Goal: Information Seeking & Learning: Compare options

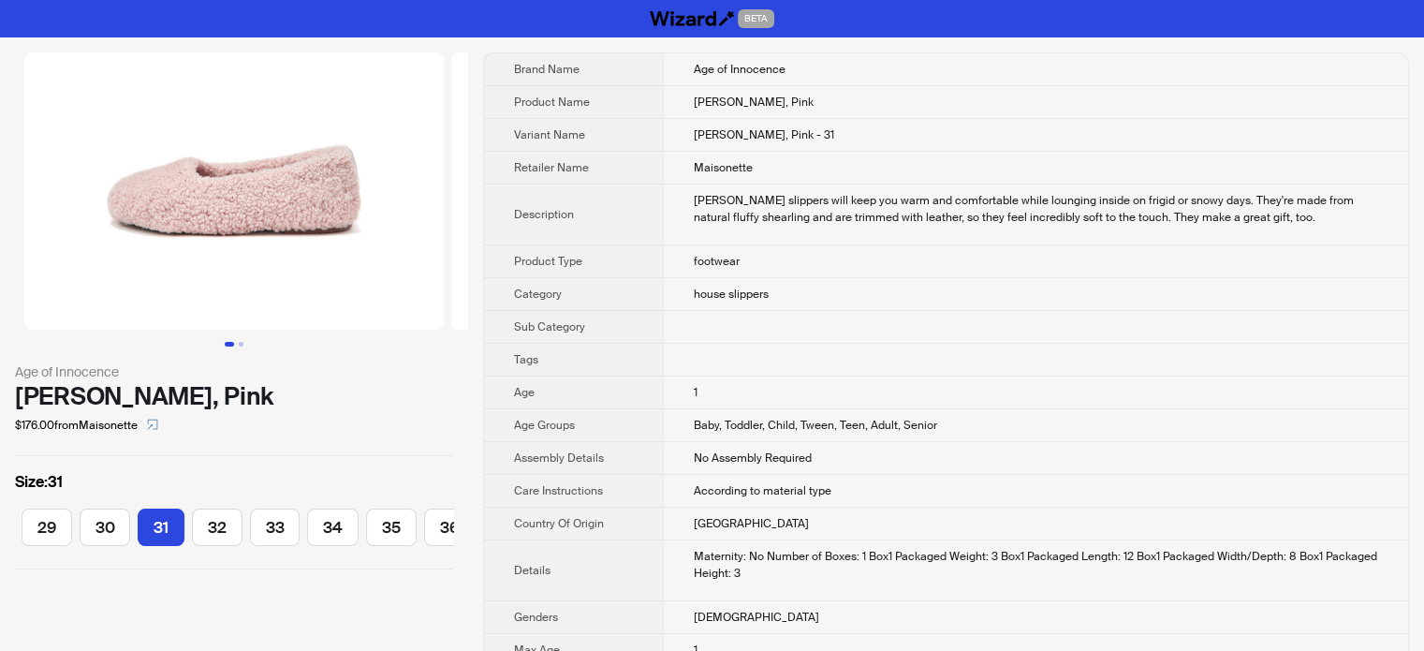
scroll to position [0, 343]
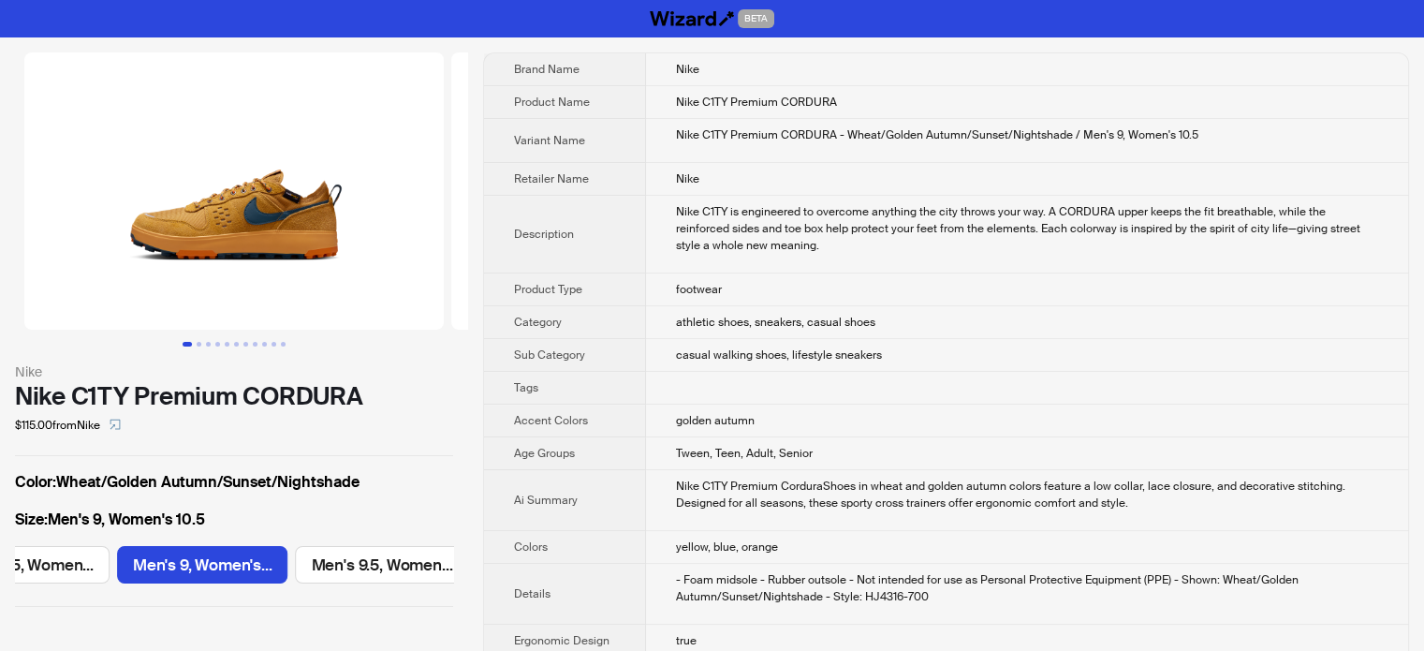
scroll to position [0, 1049]
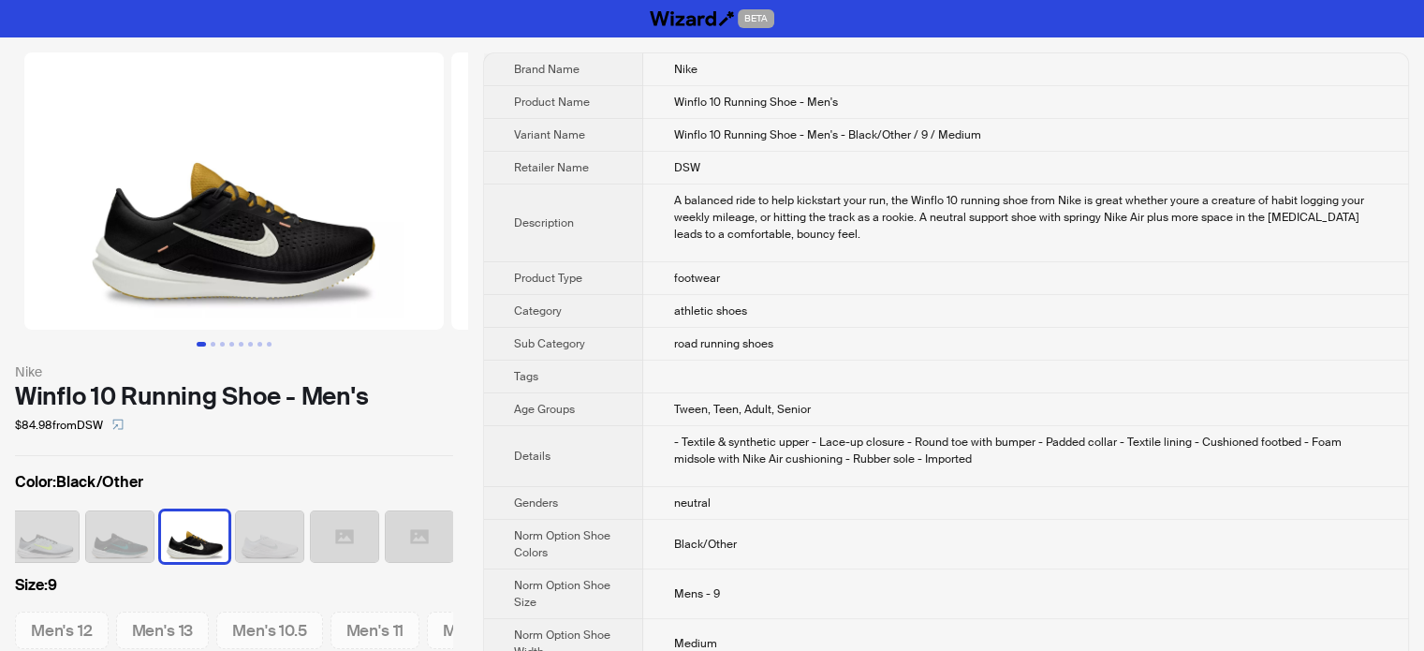
scroll to position [0, 236]
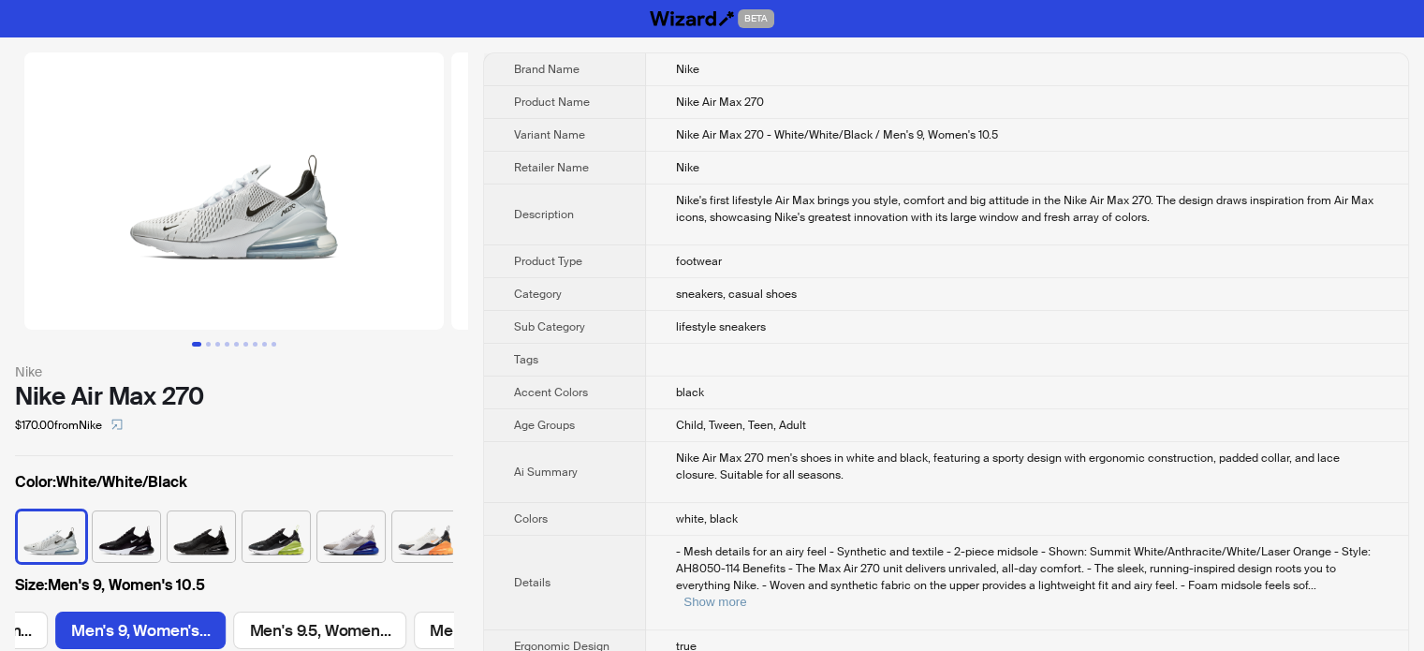
scroll to position [0, 1049]
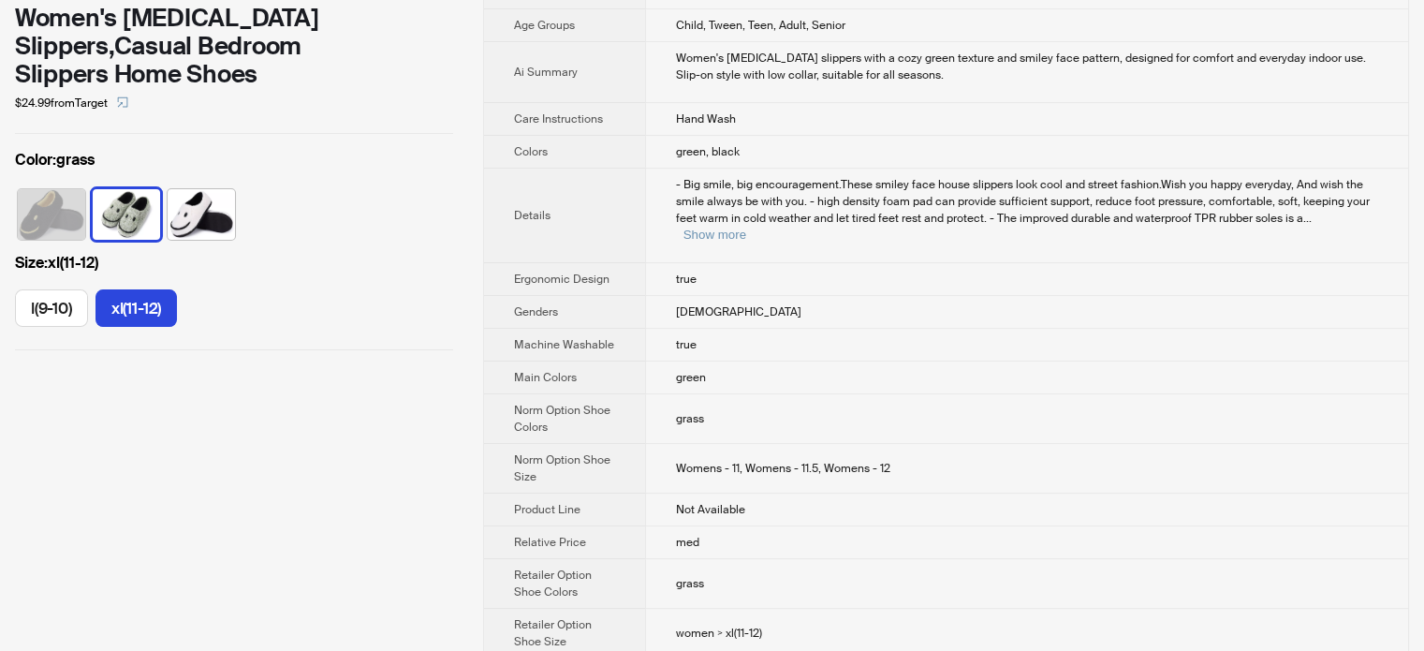
scroll to position [374, 0]
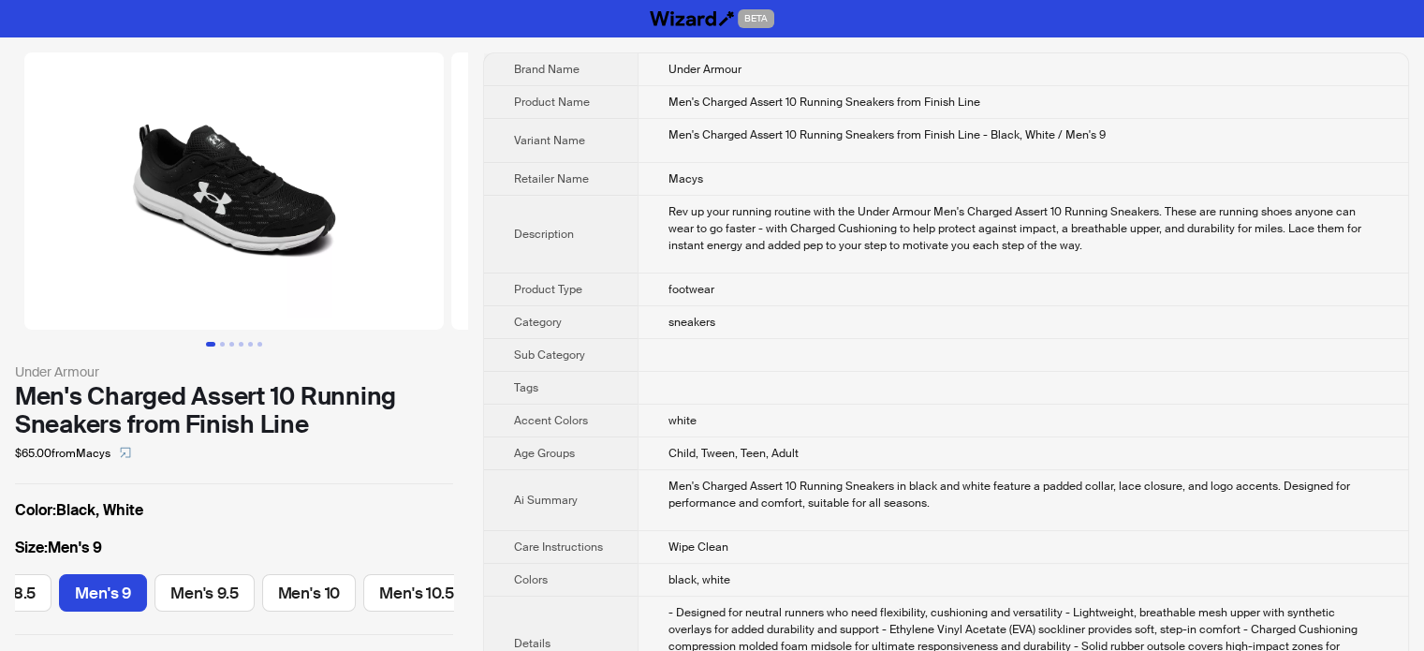
scroll to position [0, 169]
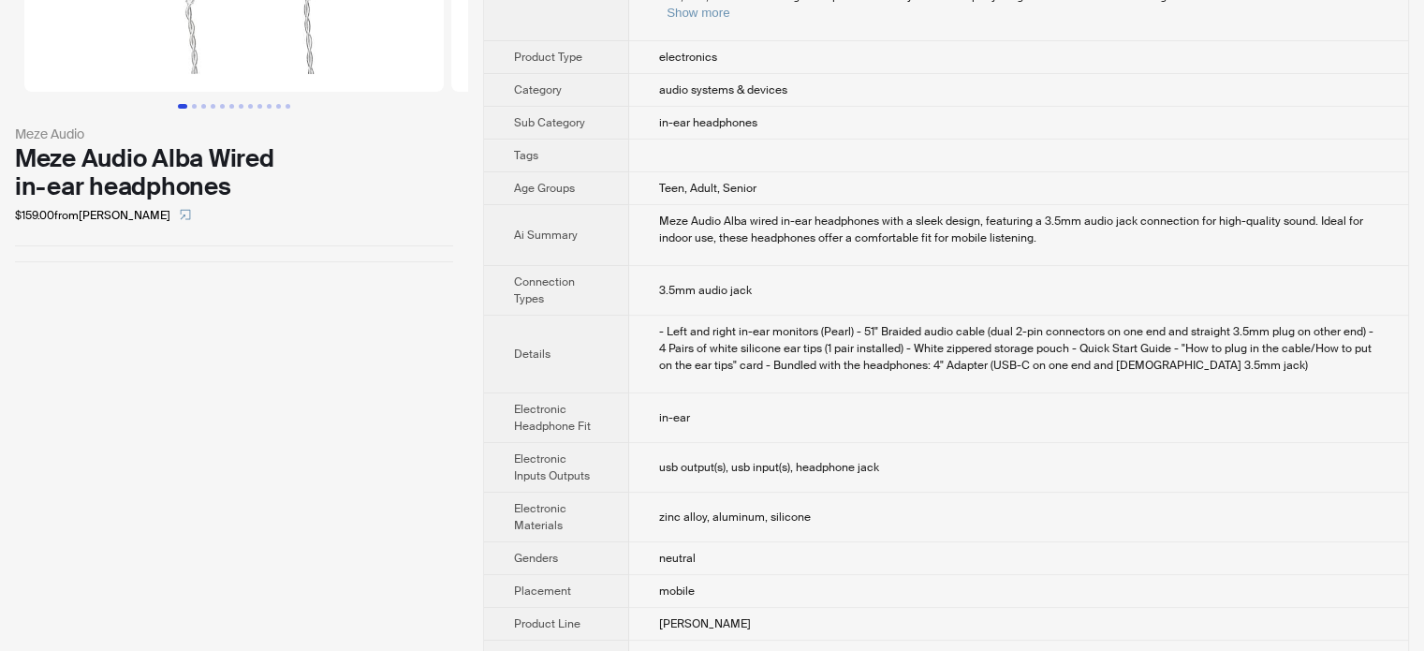
scroll to position [364, 0]
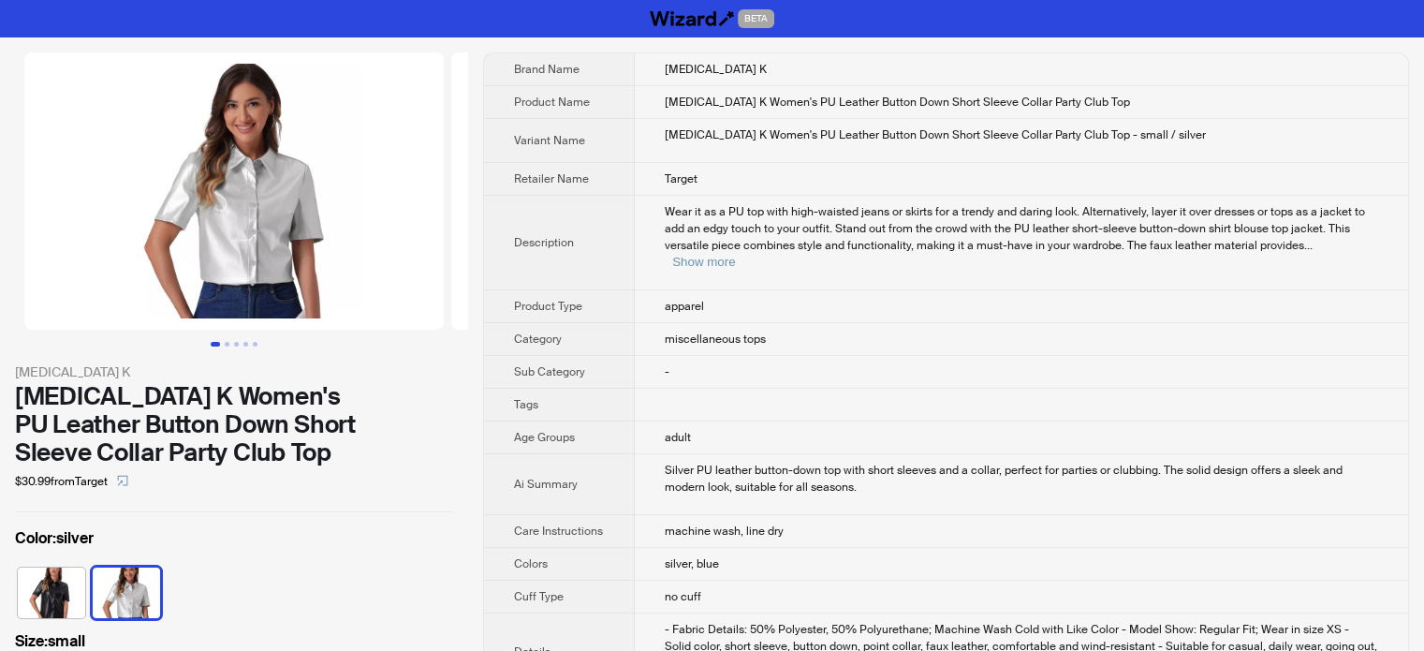
click at [838, 61] on td "Allegra K" at bounding box center [1021, 69] width 773 height 33
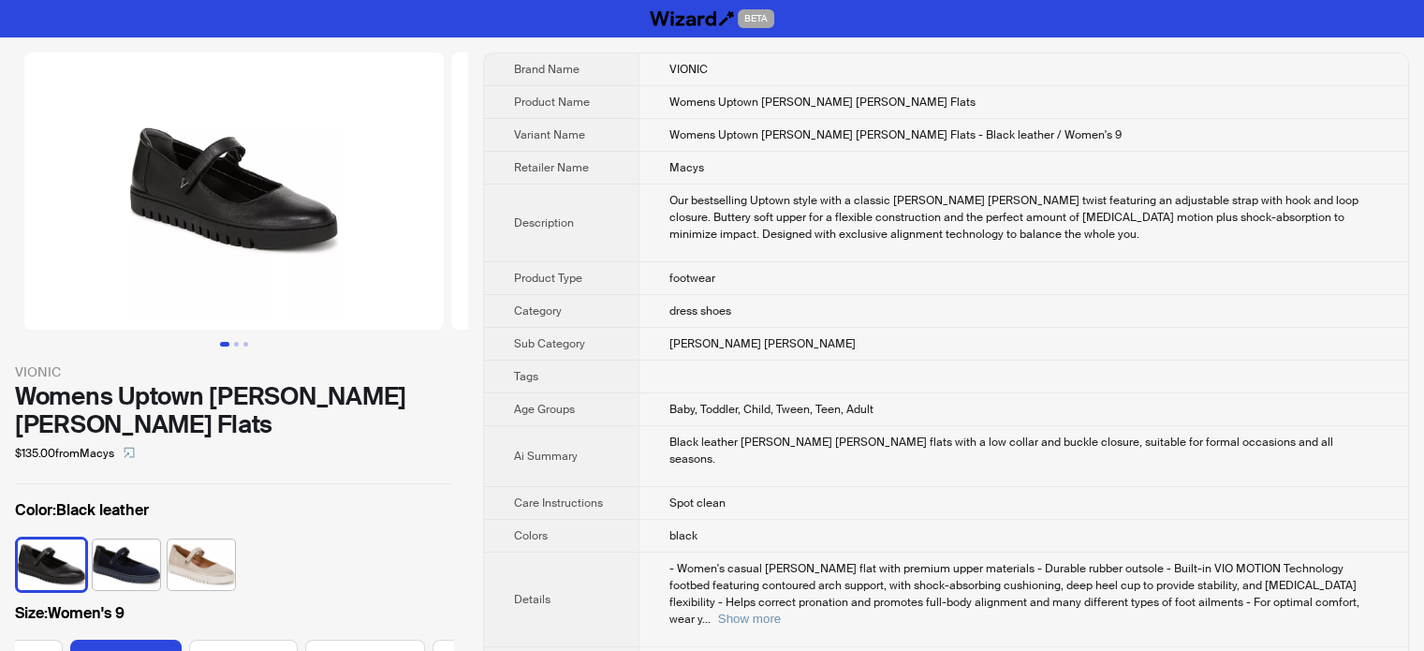
scroll to position [0, 332]
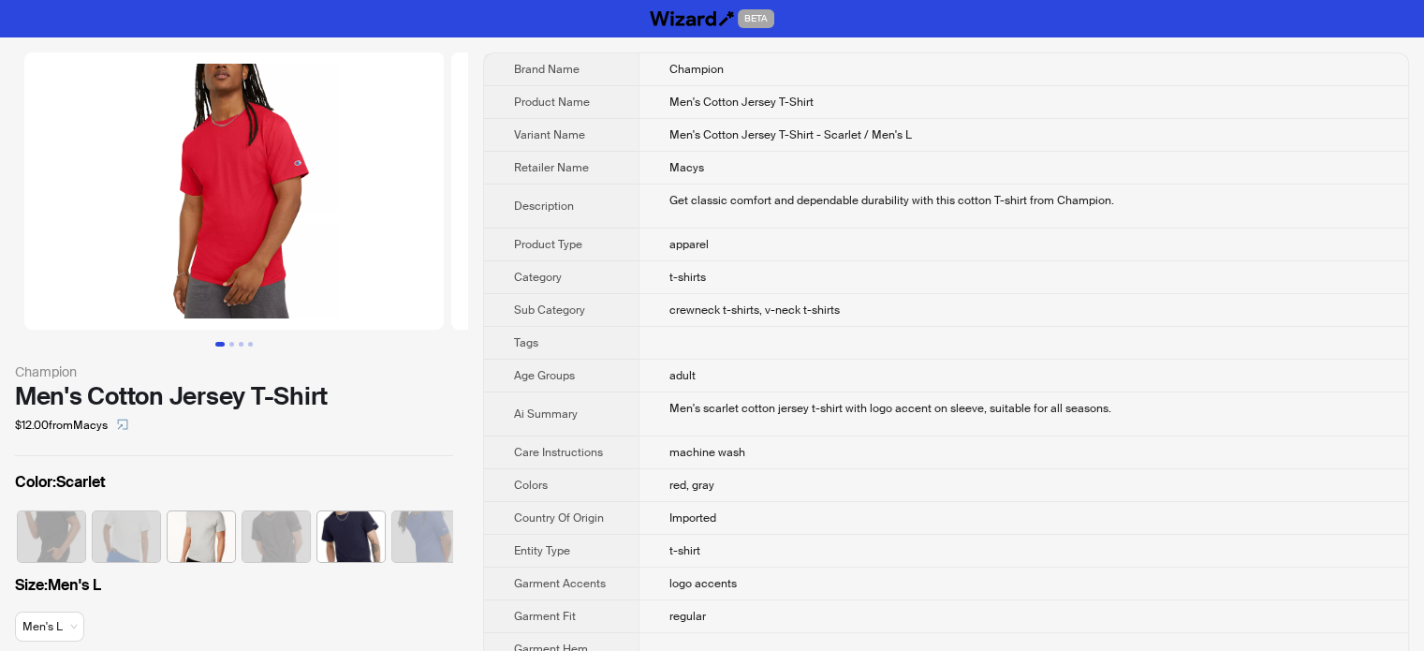
scroll to position [0, 311]
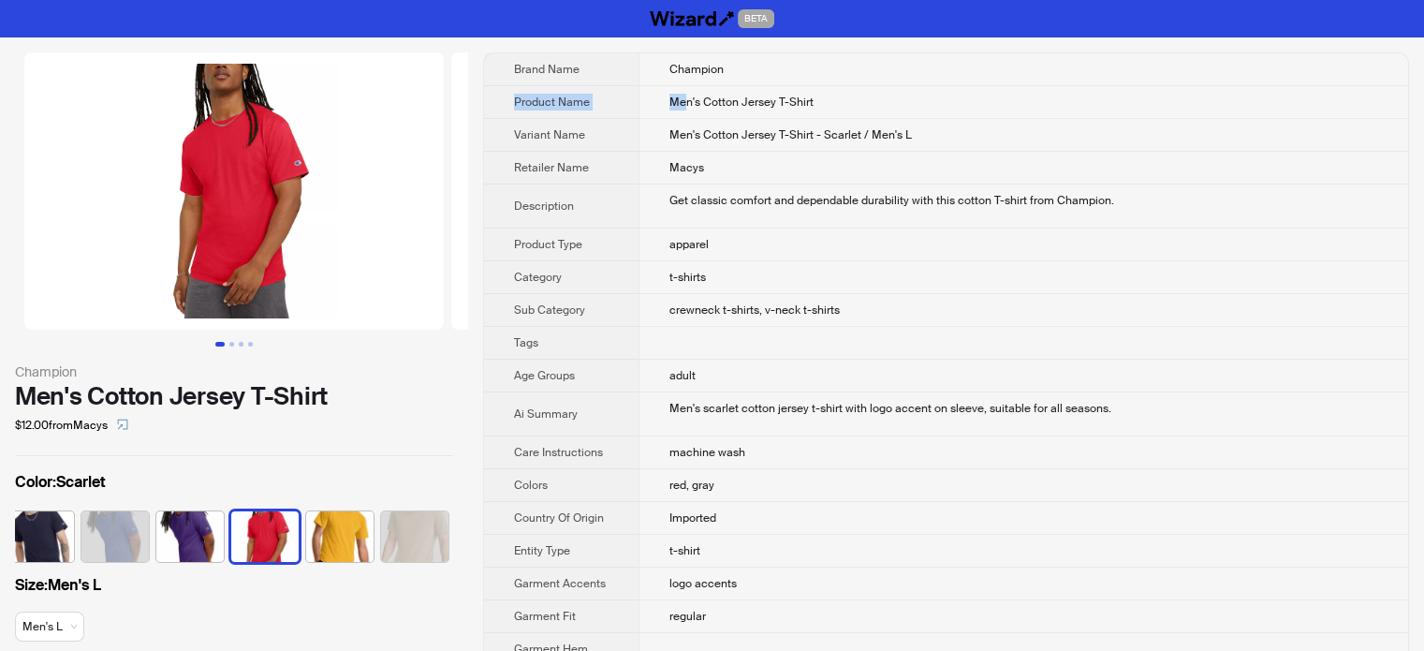
drag, startPoint x: 827, startPoint y: 84, endPoint x: 688, endPoint y: 103, distance: 139.8
drag, startPoint x: 788, startPoint y: 99, endPoint x: 667, endPoint y: 96, distance: 121.7
click at [667, 96] on td "Men's Cotton Jersey T-Shirt" at bounding box center [1023, 102] width 770 height 33
copy span "Men's Cotton Jersey T-Shirt"
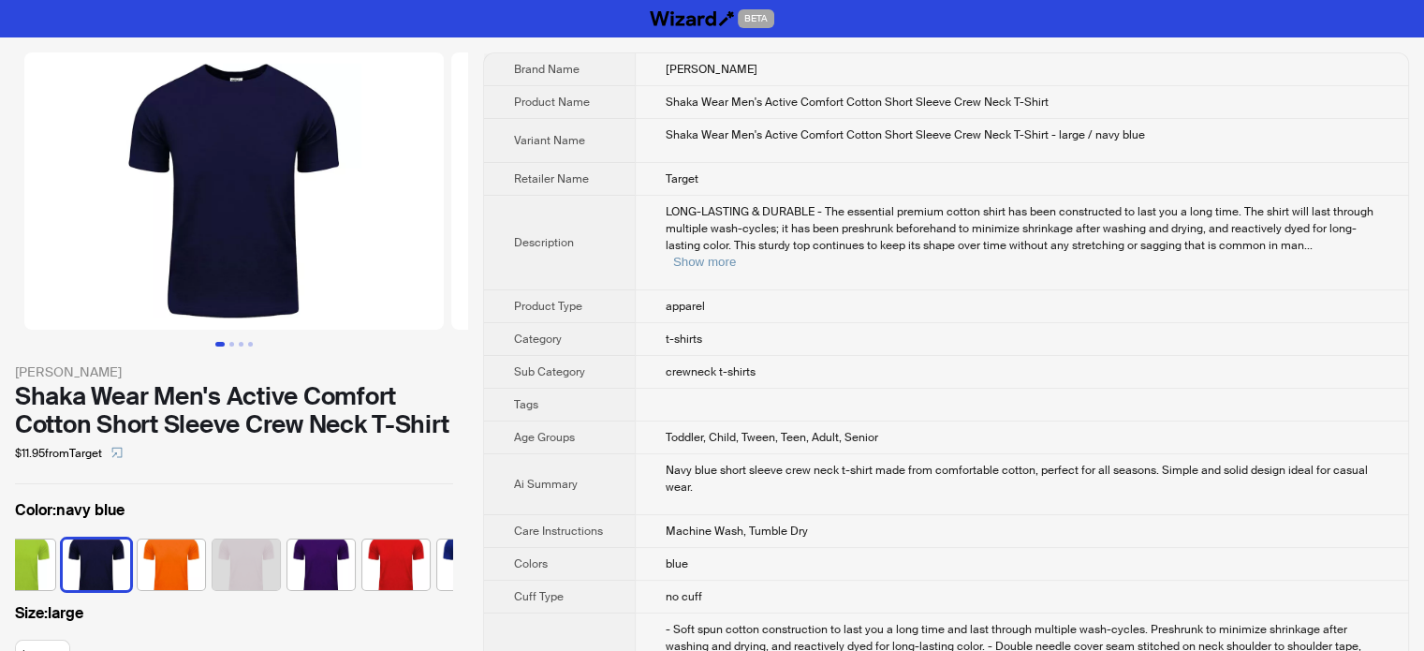
scroll to position [0, 797]
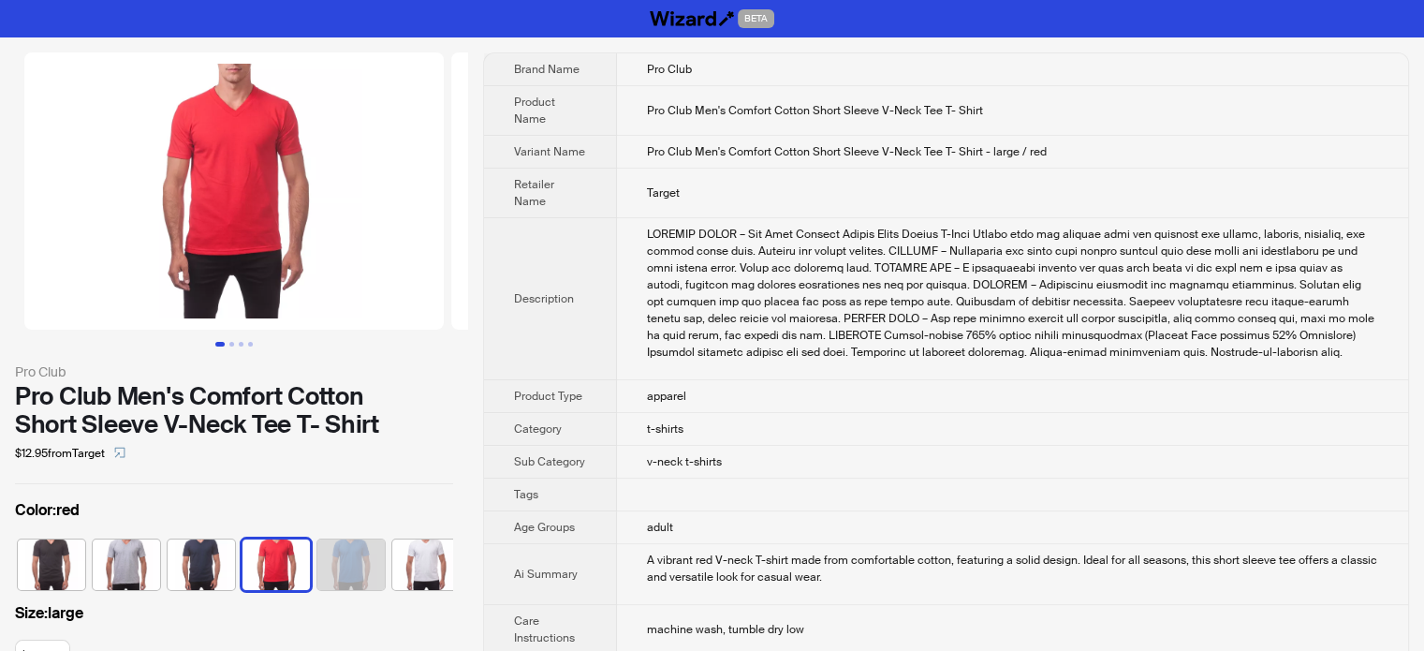
scroll to position [0, 86]
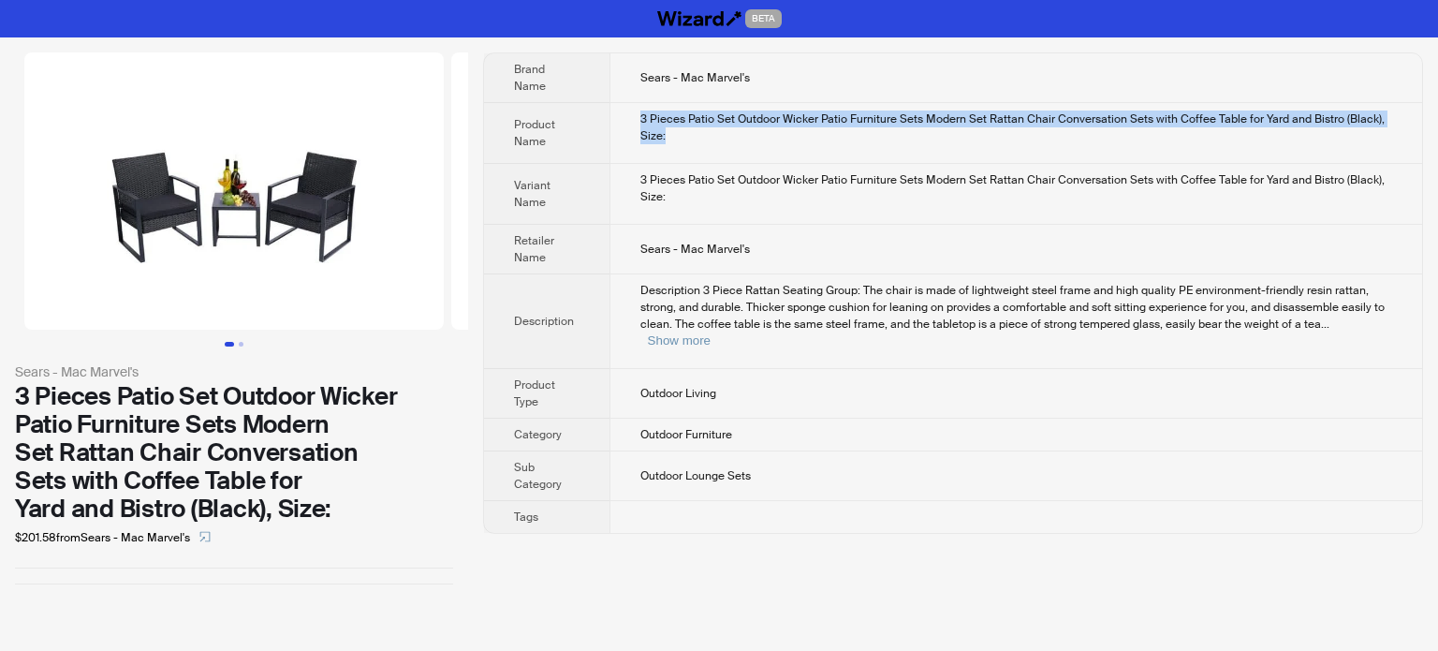
drag, startPoint x: 638, startPoint y: 111, endPoint x: 684, endPoint y: 133, distance: 50.7
click at [684, 133] on div "3 Pieces Patio Set Outdoor Wicker Patio Furniture Sets Modern Set Rattan Chair …" at bounding box center [1016, 127] width 752 height 34
copy div "3 Pieces Patio Set Outdoor Wicker Patio Furniture Sets Modern Set Rattan Chair …"
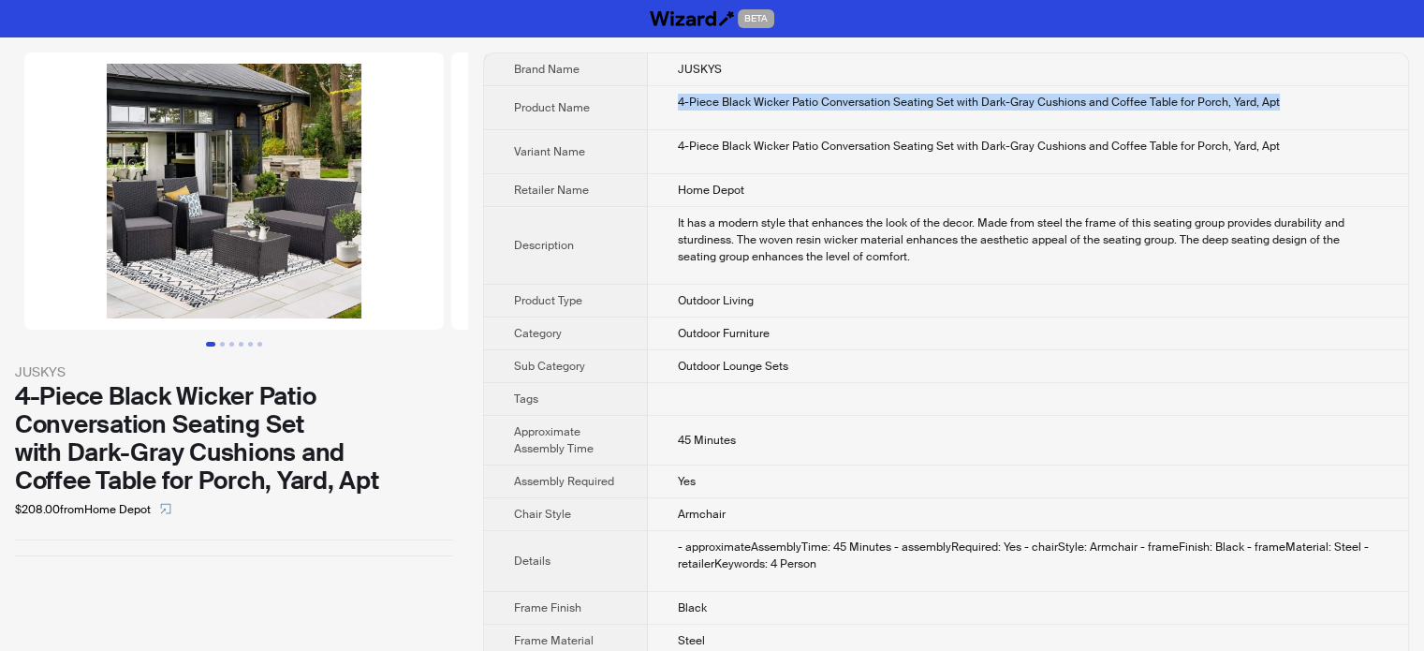
drag, startPoint x: 672, startPoint y: 97, endPoint x: 1279, endPoint y: 94, distance: 606.7
click at [1279, 94] on td "4-Piece Black Wicker Patio Conversation Seating Set with Dark-Gray Cushions and…" at bounding box center [1028, 108] width 760 height 44
copy div "4-Piece Black Wicker Patio Conversation Seating Set with Dark-Gray Cushions and…"
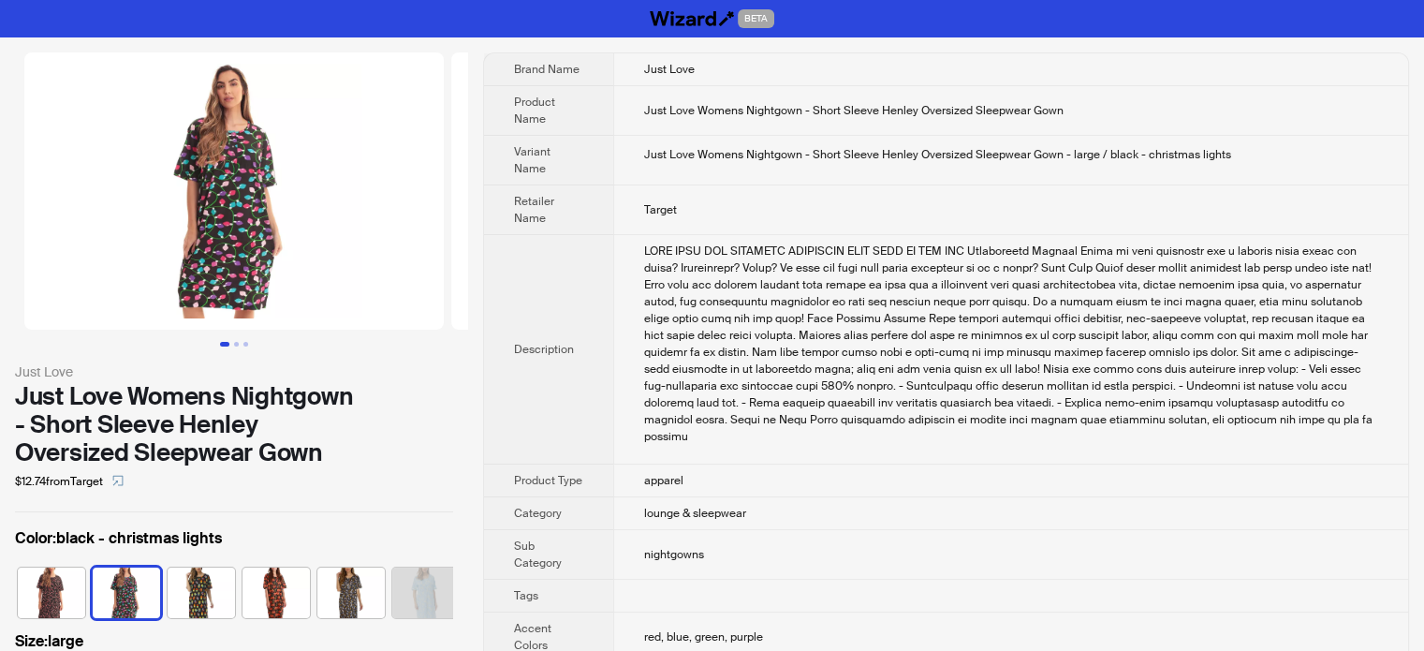
scroll to position [0, 48]
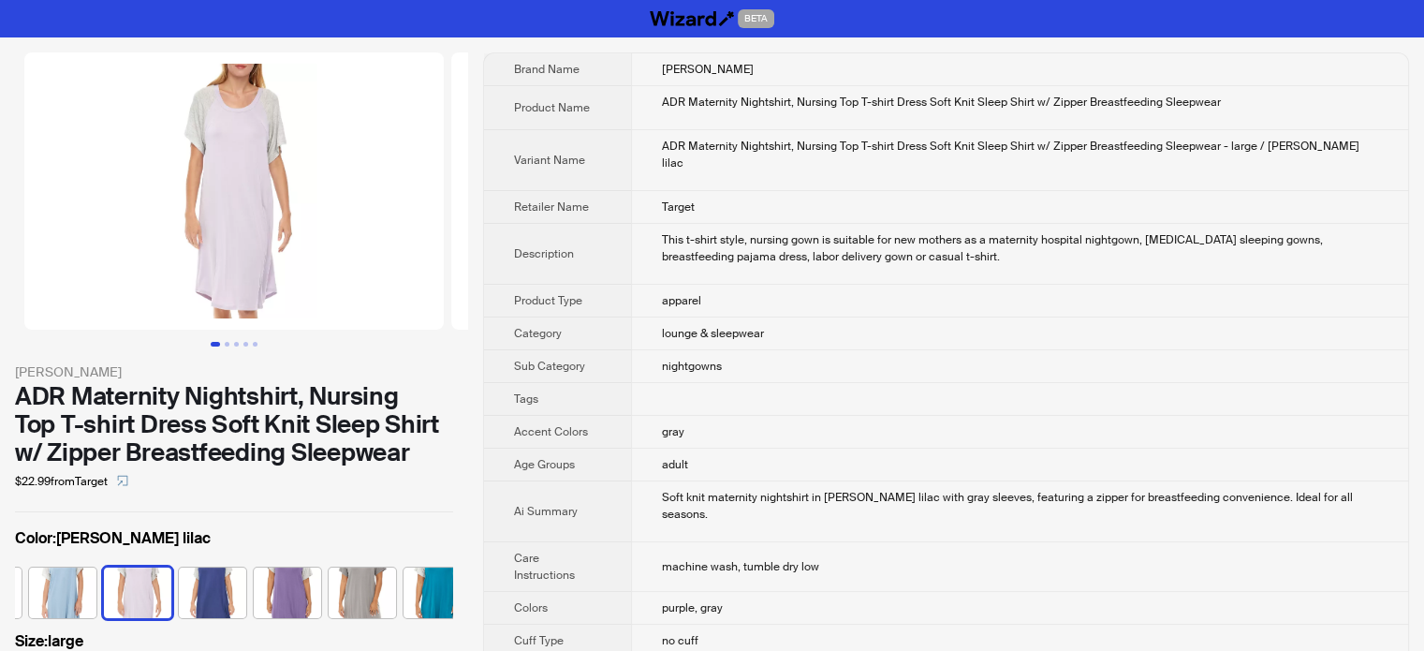
scroll to position [0, 347]
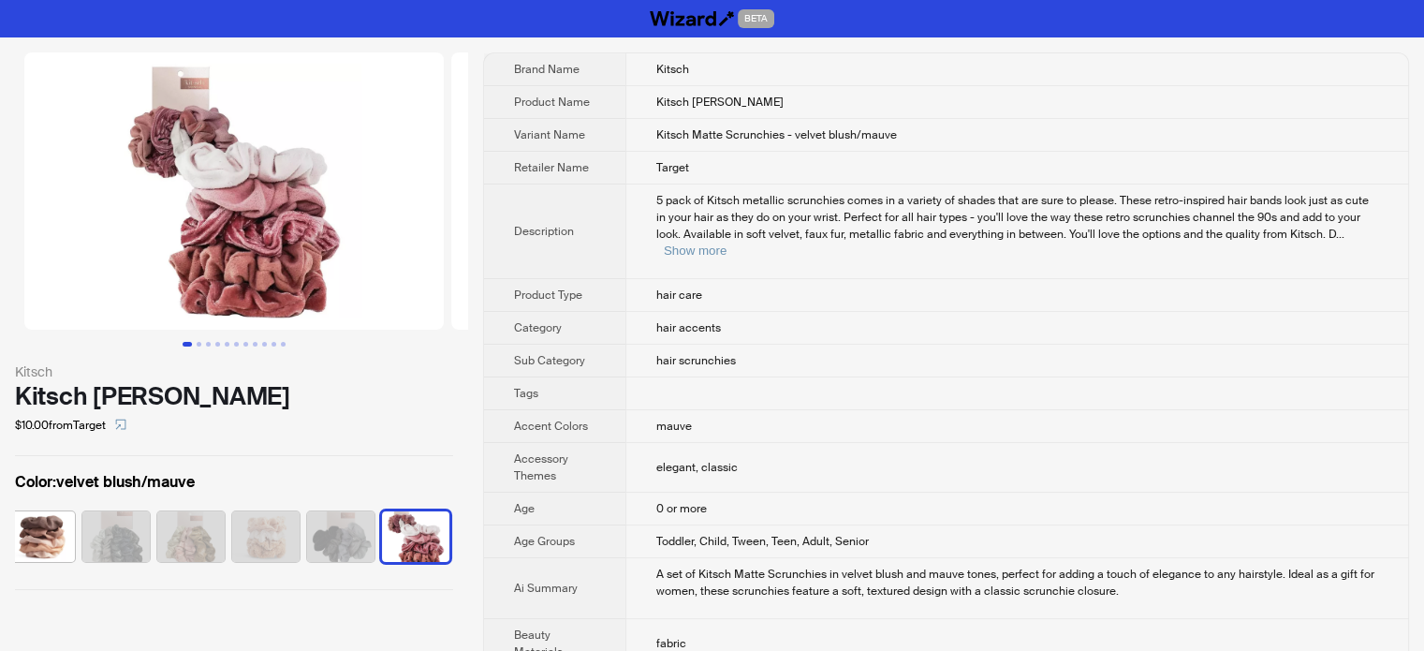
scroll to position [0, 86]
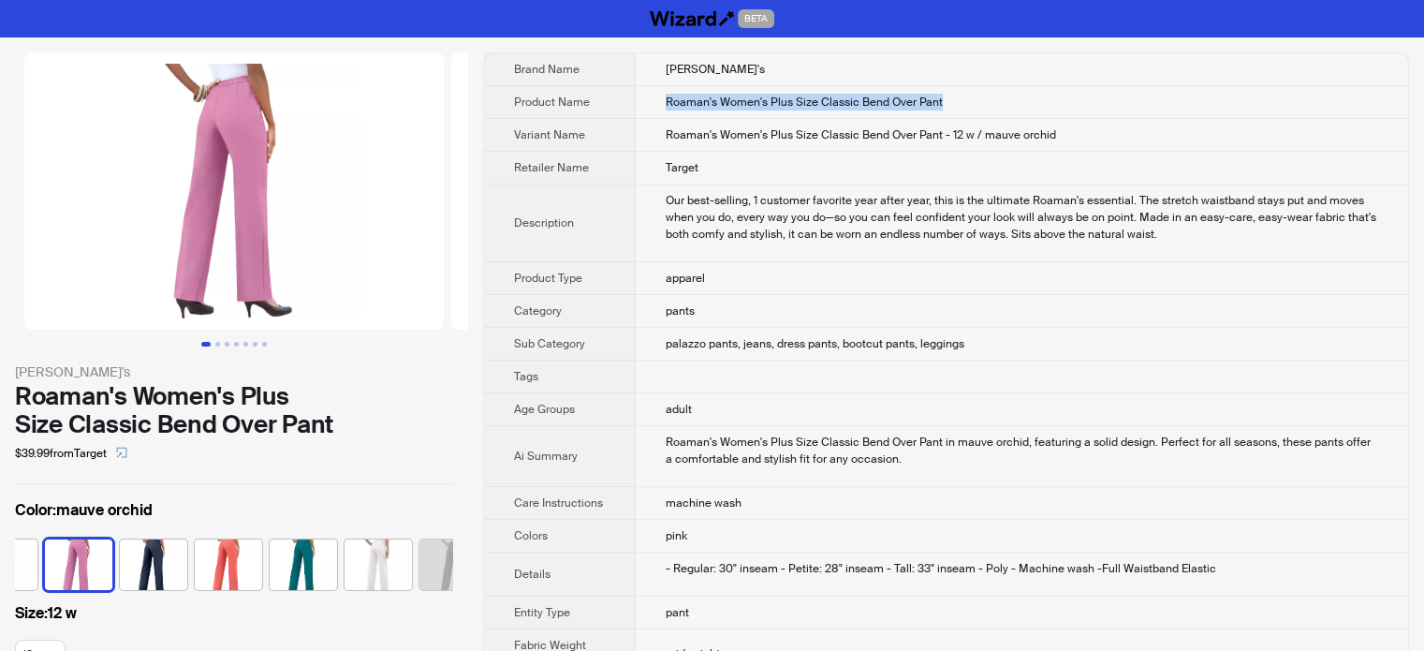
drag, startPoint x: 941, startPoint y: 108, endPoint x: 664, endPoint y: 103, distance: 277.2
click at [664, 103] on td "Roaman's Women's Plus Size Classic Bend Over Pant" at bounding box center [1022, 102] width 772 height 33
copy span "Roaman's Women's Plus Size Classic Bend Over Pant"
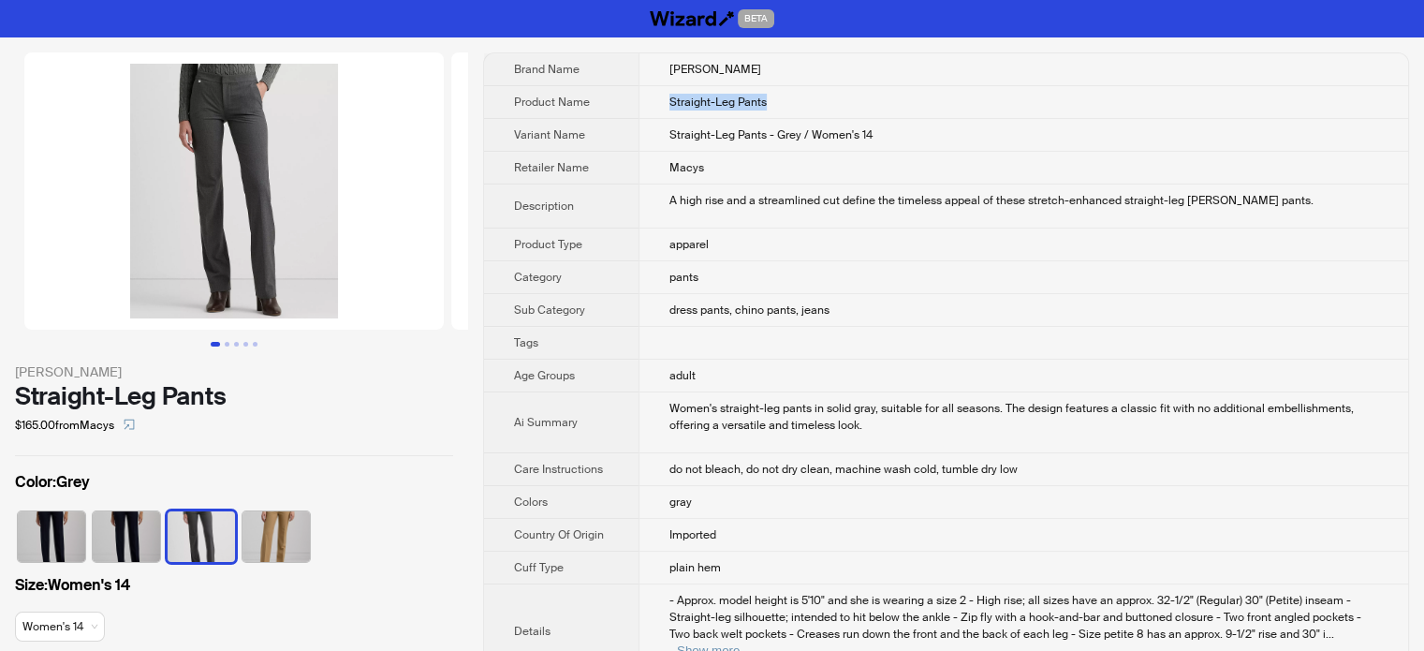
drag, startPoint x: 798, startPoint y: 111, endPoint x: 667, endPoint y: 109, distance: 131.1
click at [668, 110] on td "Straight-Leg Pants" at bounding box center [1023, 102] width 770 height 33
copy span "Straight-Leg Pants"
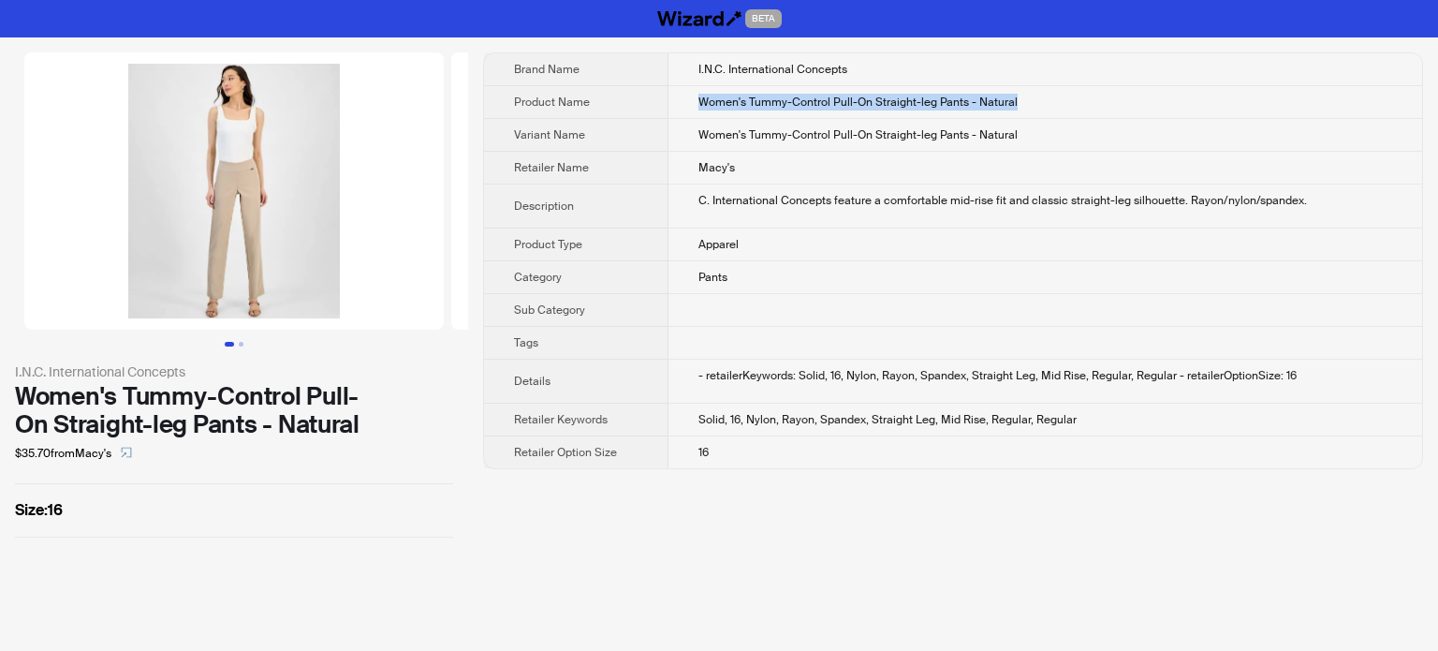
drag, startPoint x: 1036, startPoint y: 100, endPoint x: 670, endPoint y: 95, distance: 366.1
click at [670, 95] on td "Women's Tummy-Control Pull-On Straight-leg Pants - Natural" at bounding box center [1045, 102] width 754 height 33
copy span "Women's Tummy-Control Pull-On Straight-leg Pants - Natural"
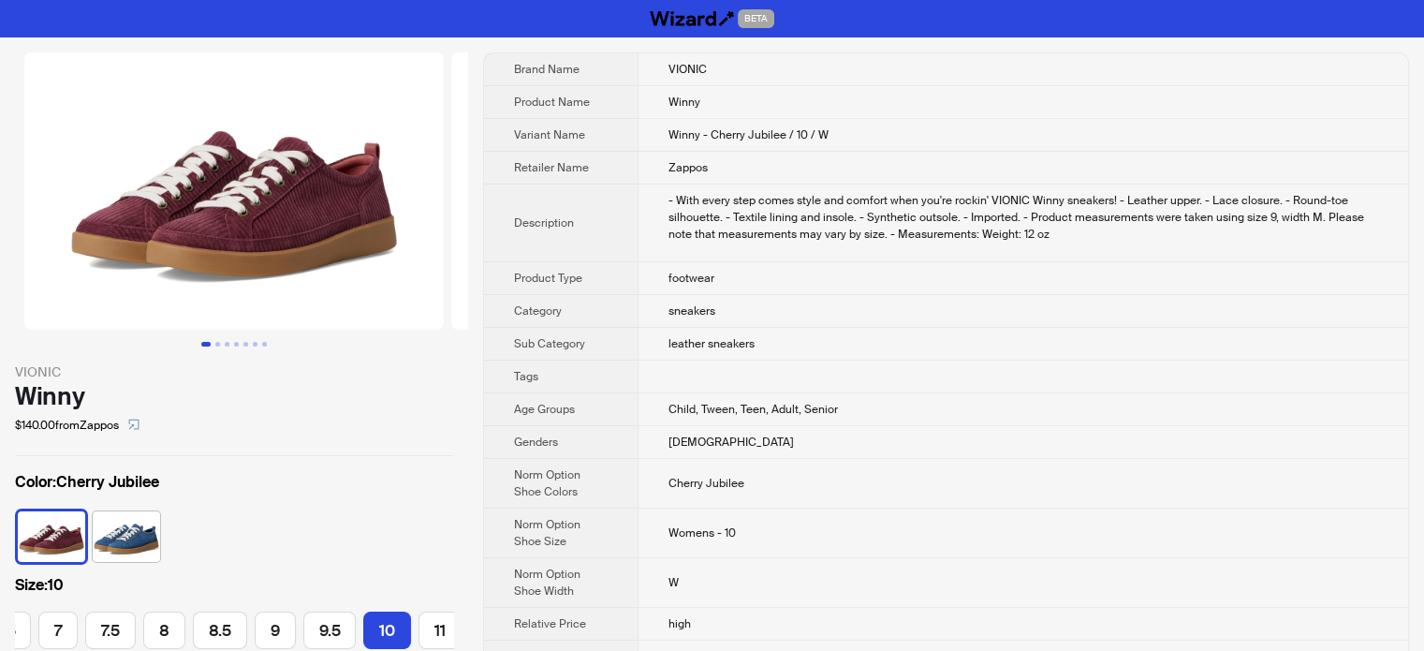
scroll to position [0, 92]
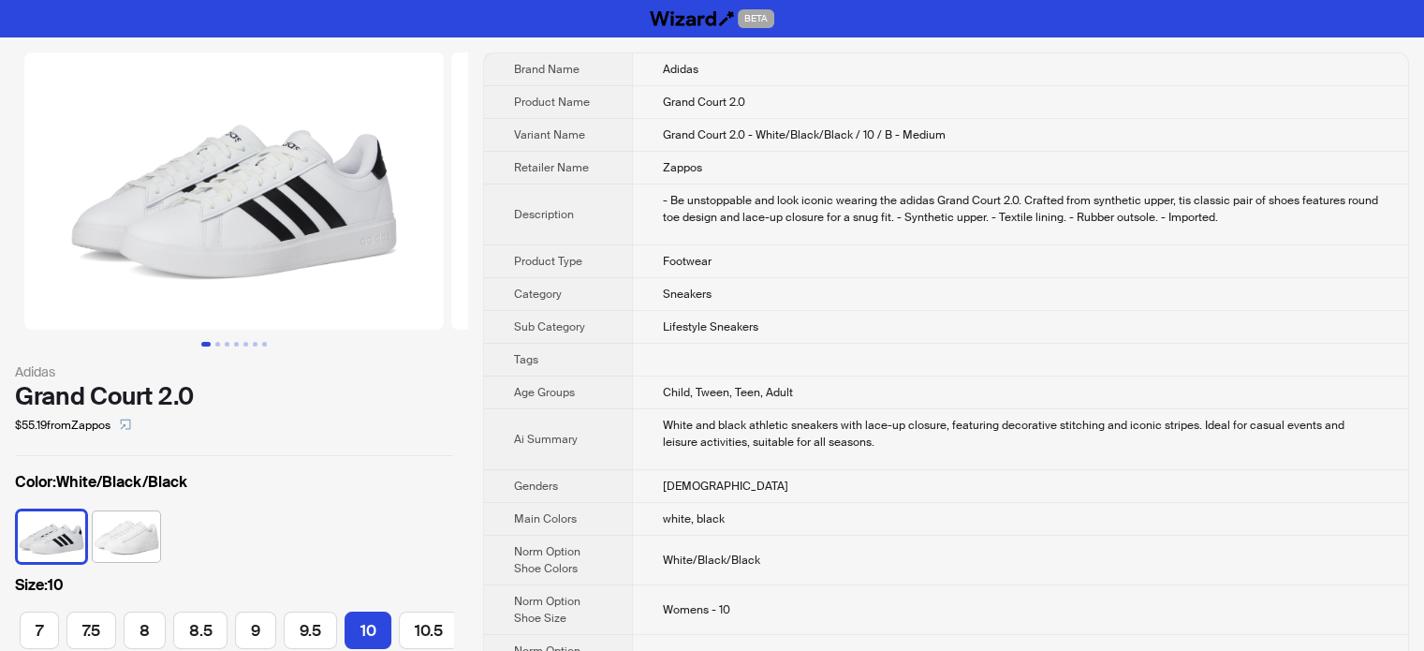
scroll to position [0, 268]
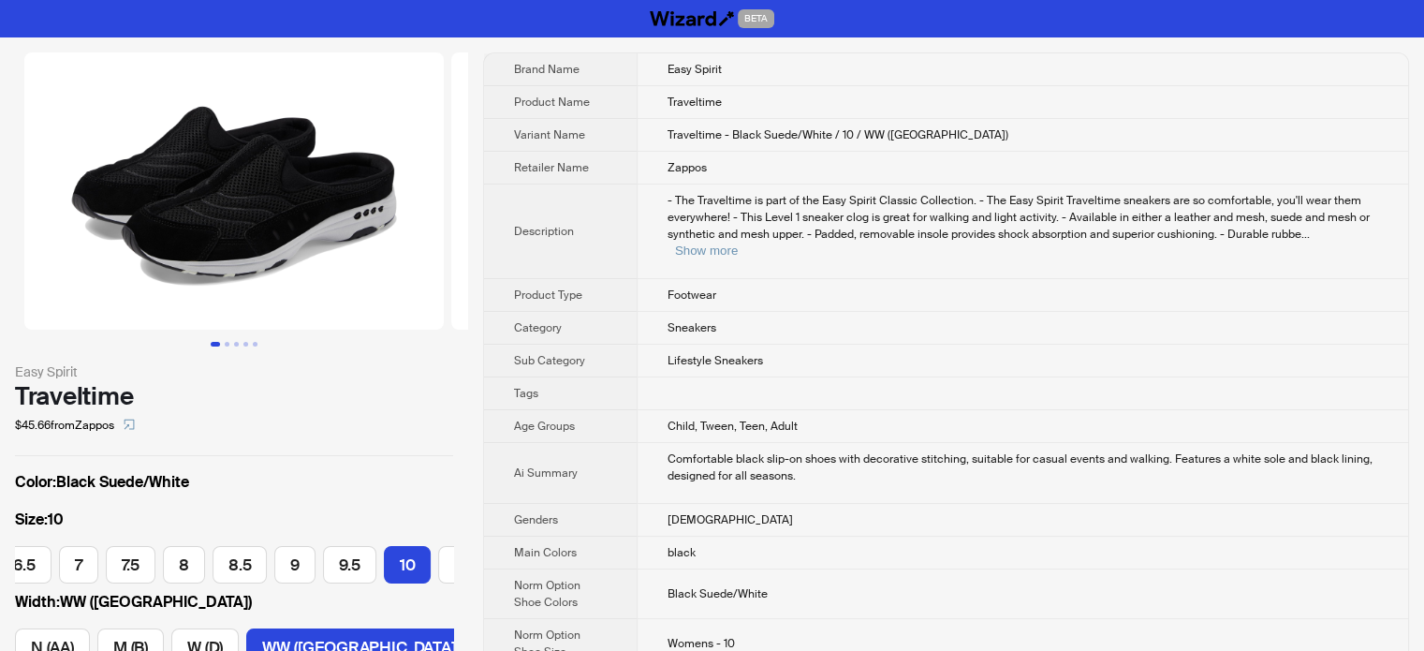
scroll to position [0, 321]
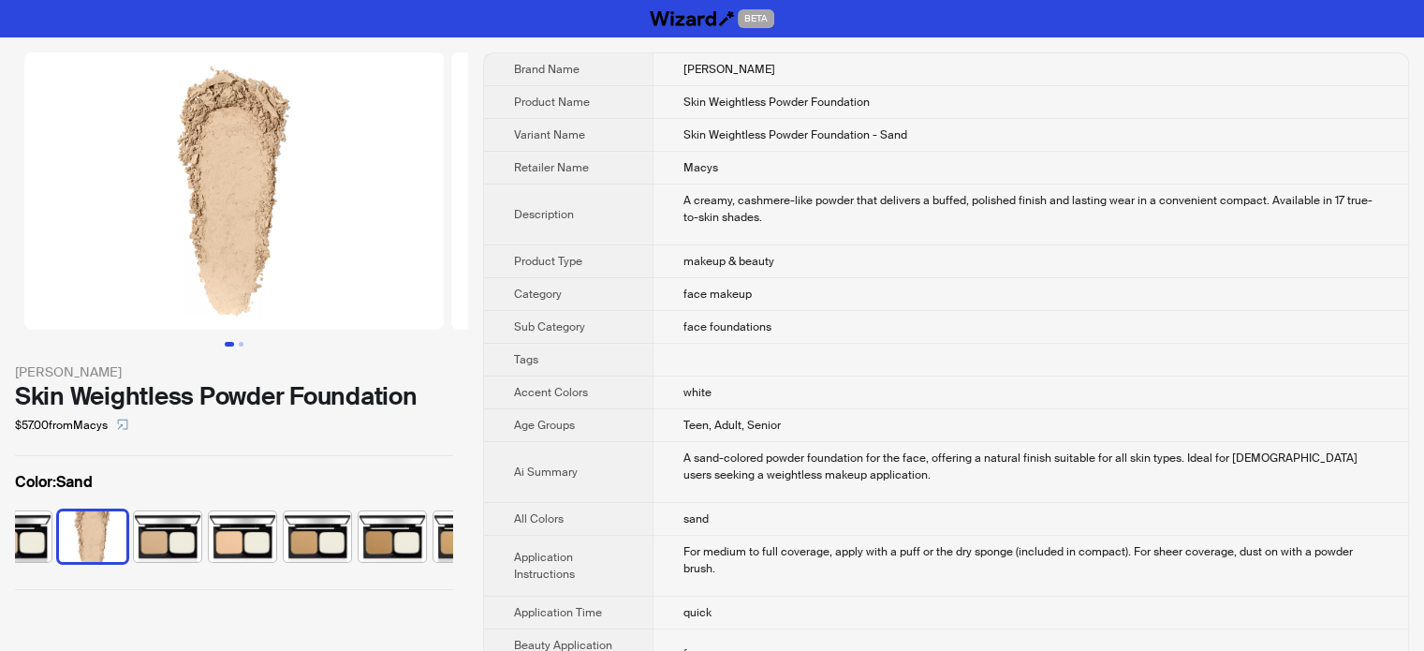
scroll to position [0, 422]
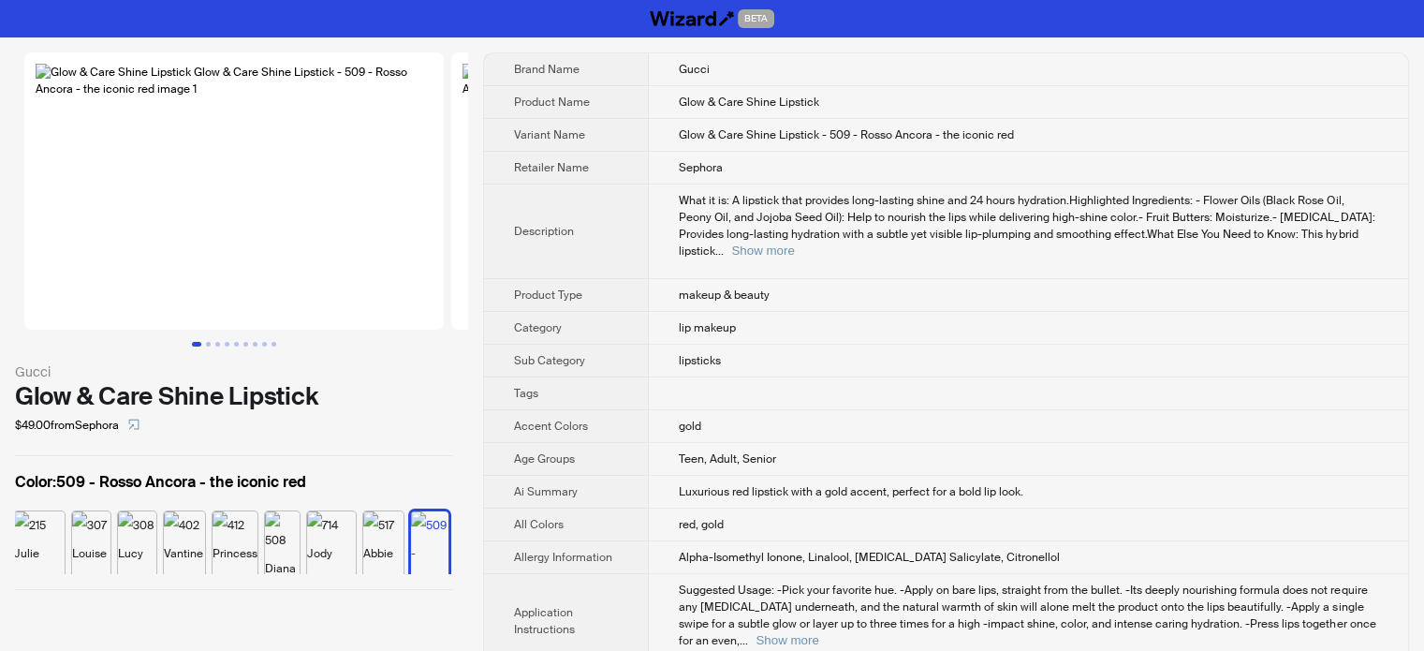
scroll to position [0, 610]
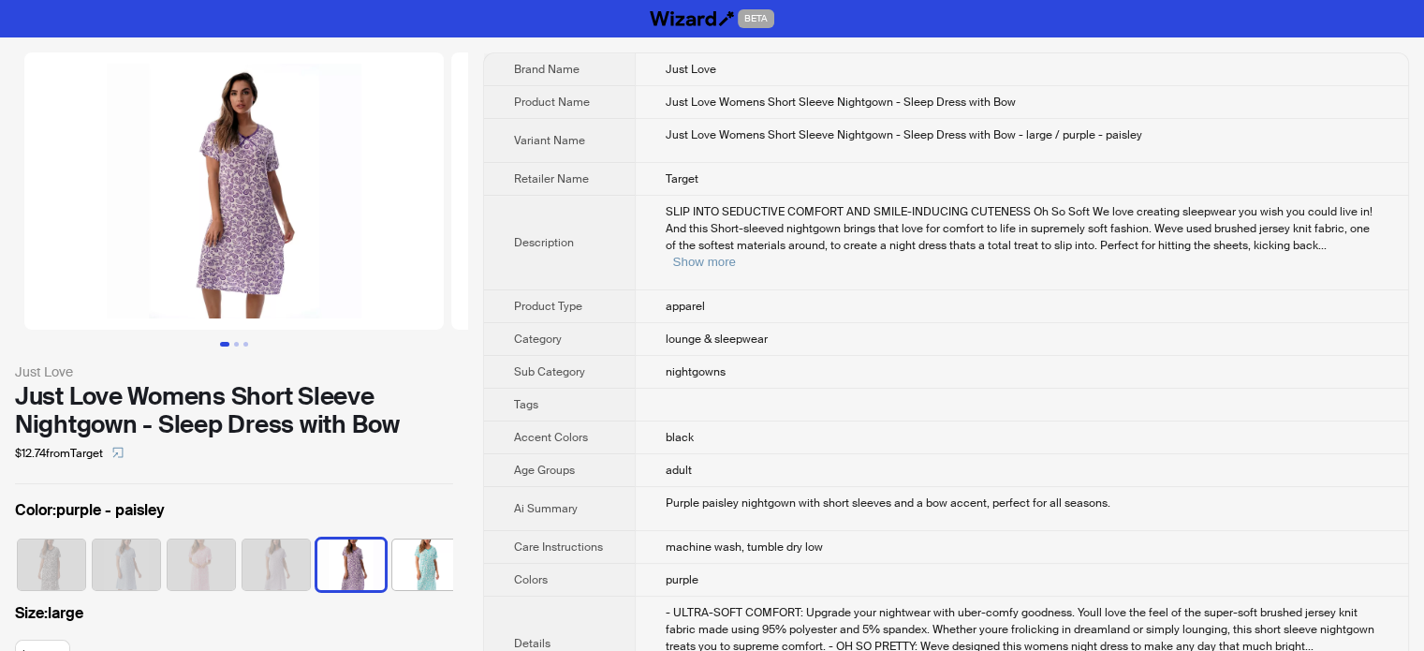
scroll to position [0, 11]
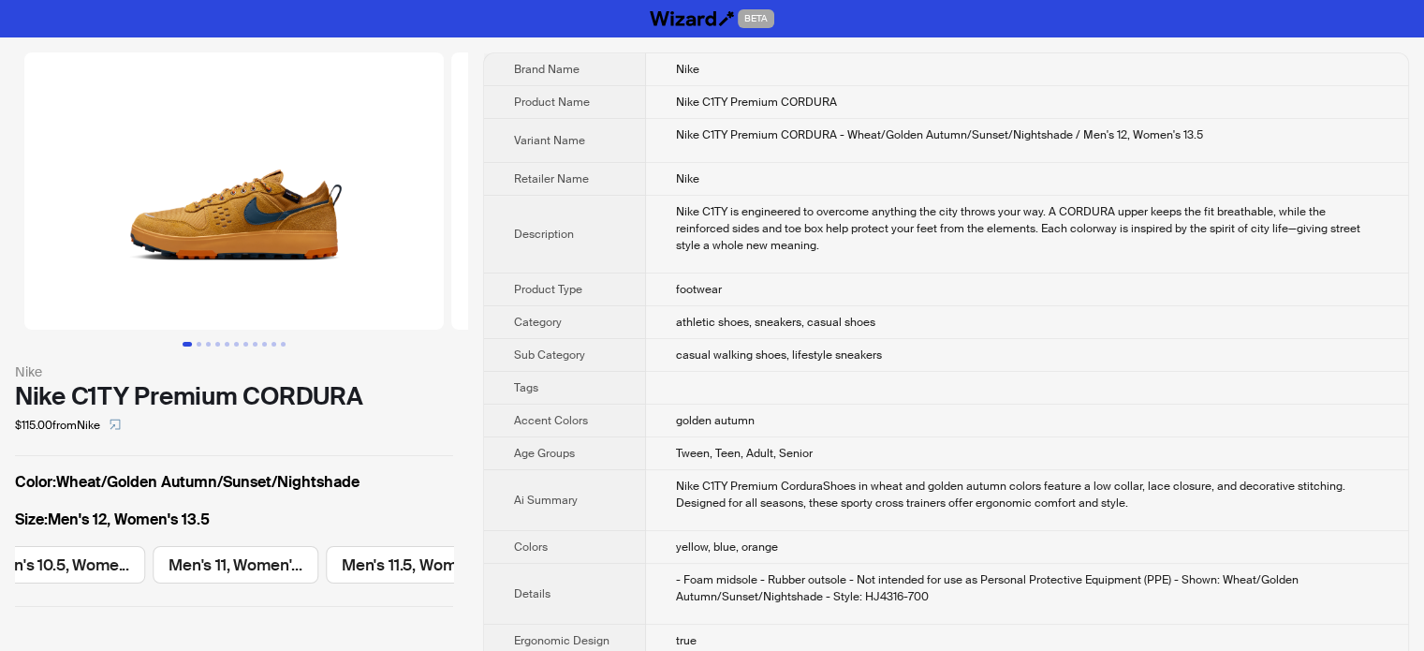
scroll to position [0, 2129]
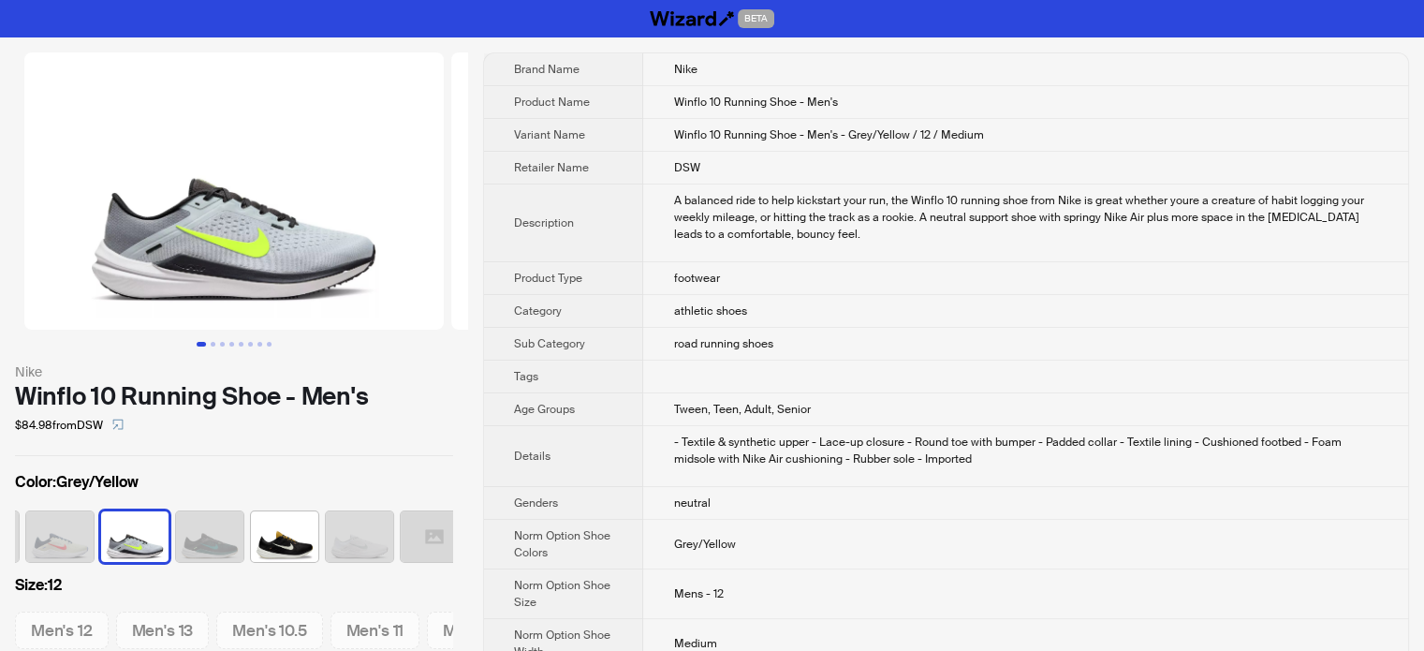
scroll to position [0, 198]
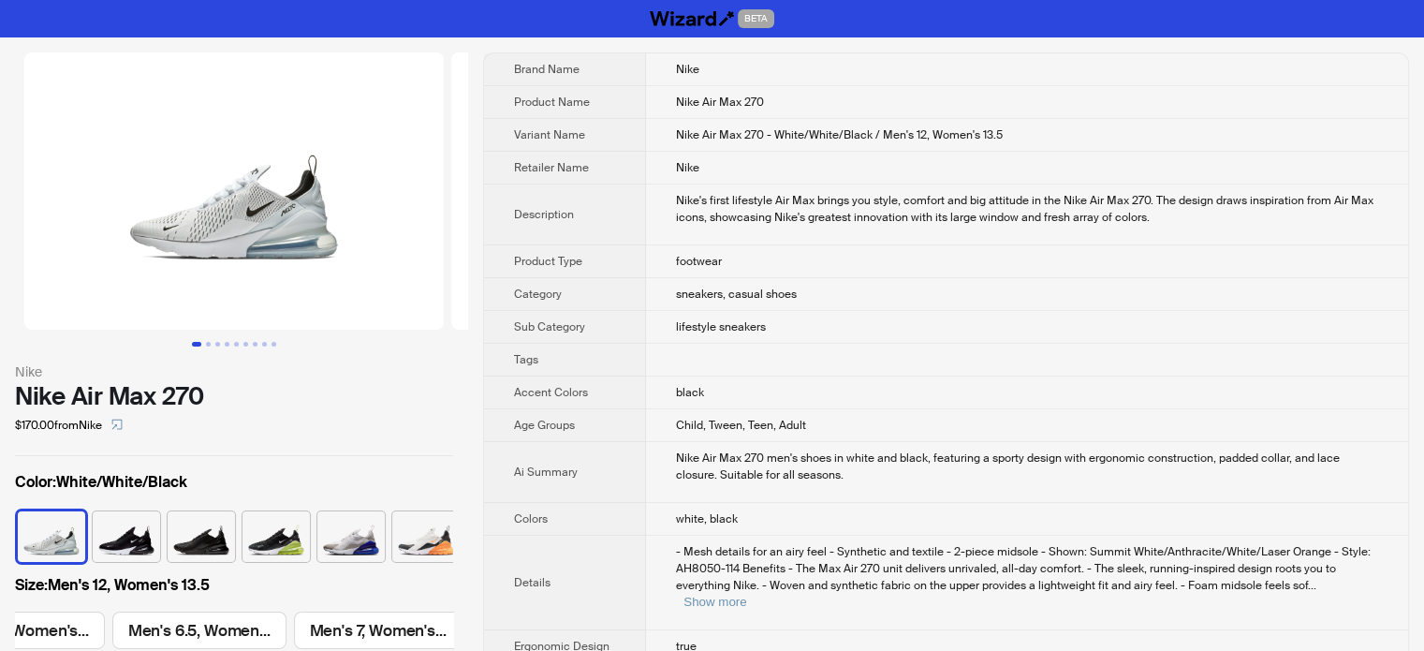
scroll to position [0, 2129]
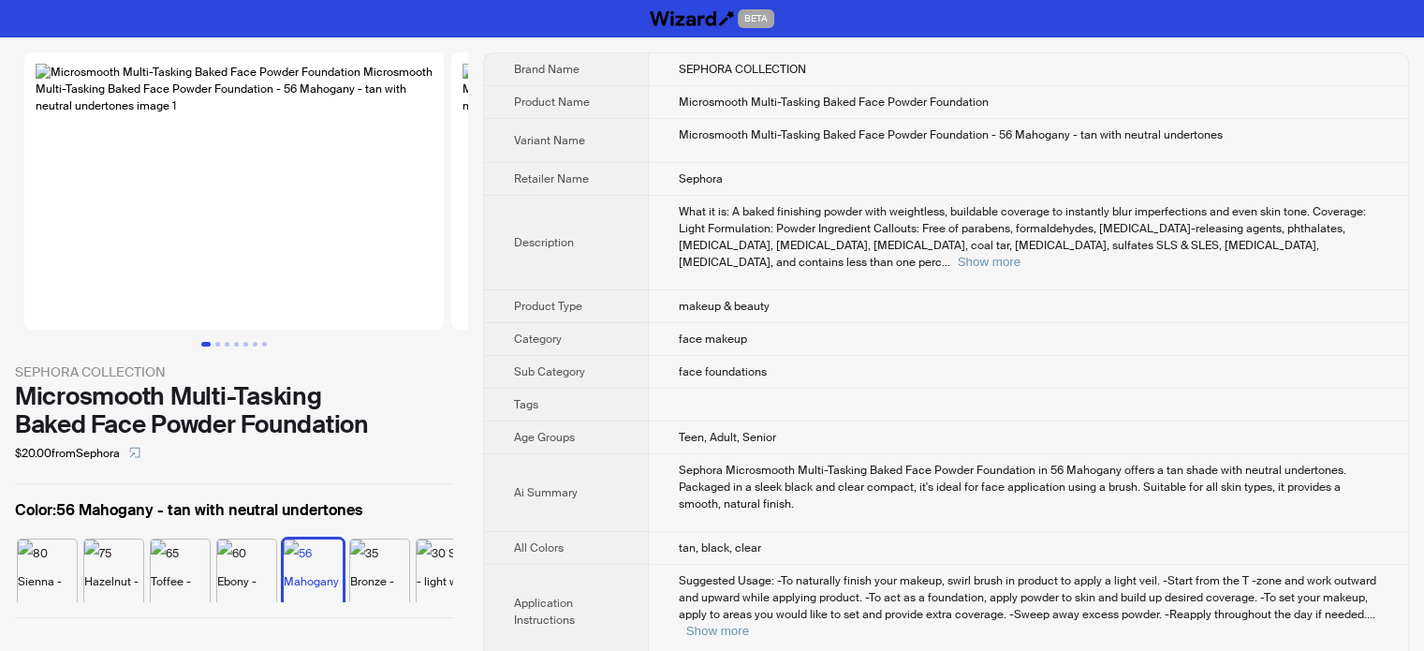
scroll to position [0, 272]
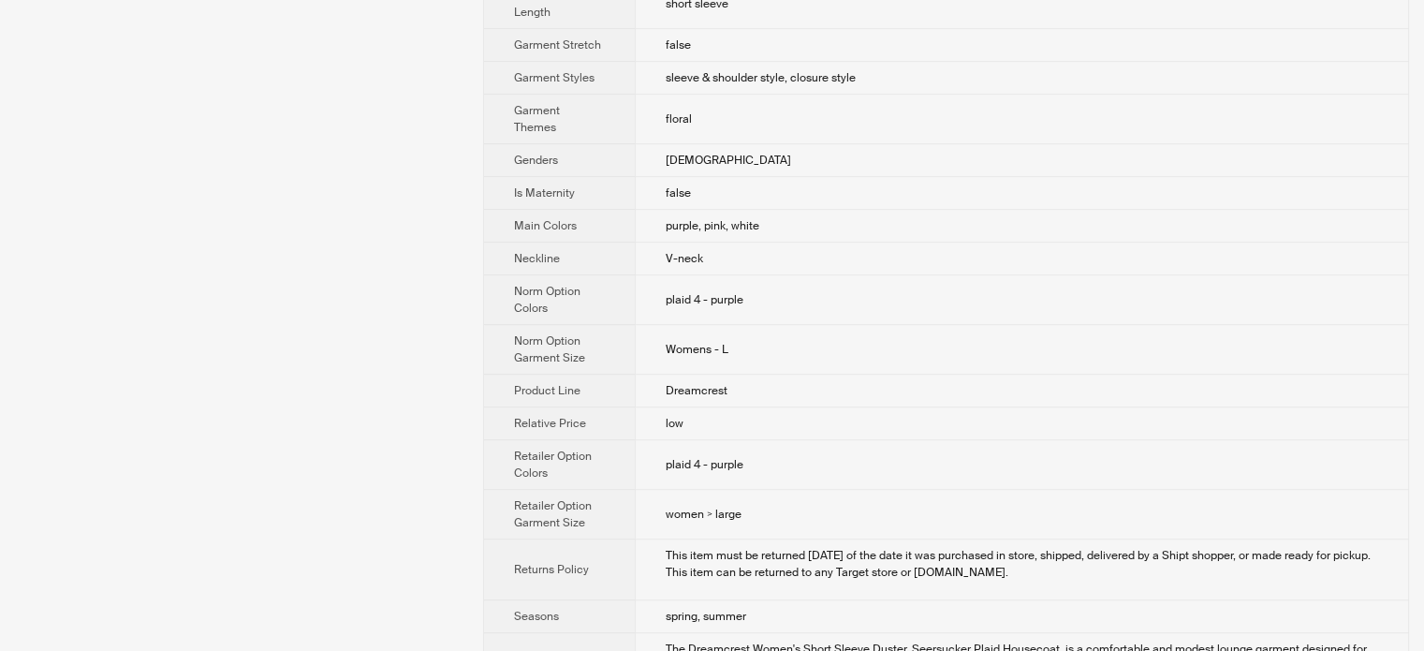
scroll to position [1167, 0]
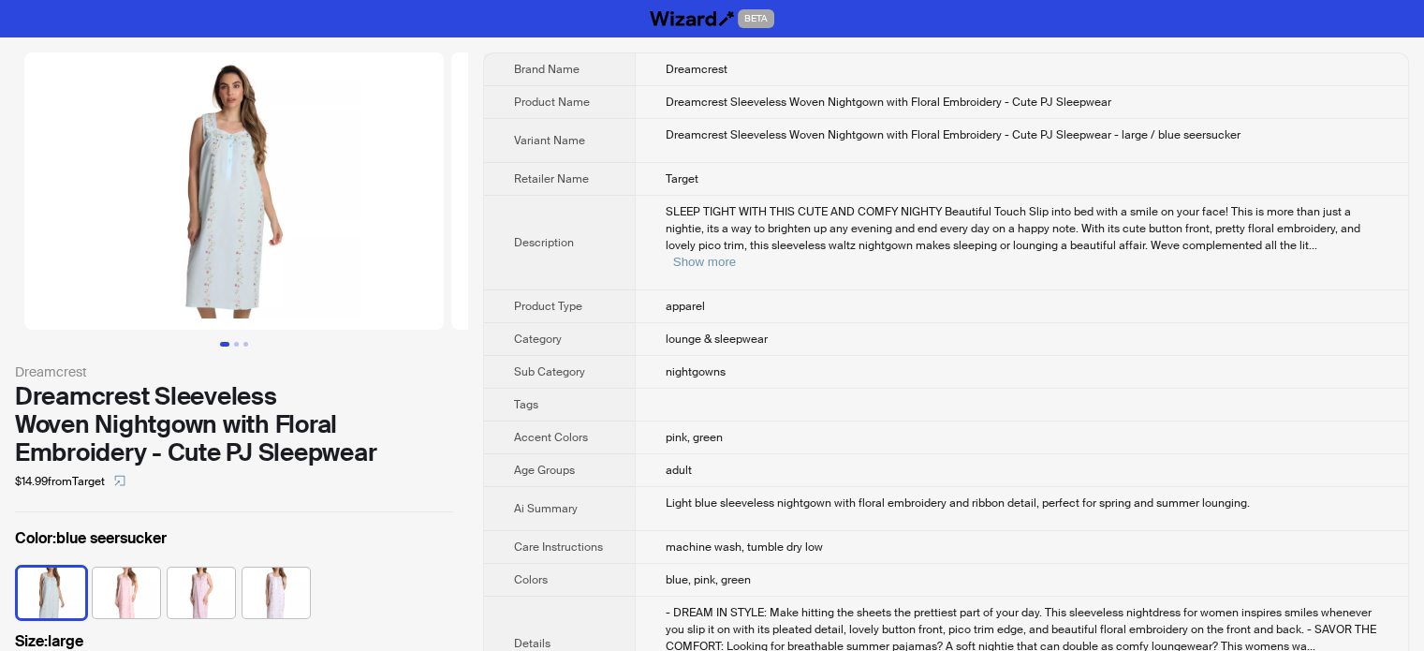
scroll to position [656, 0]
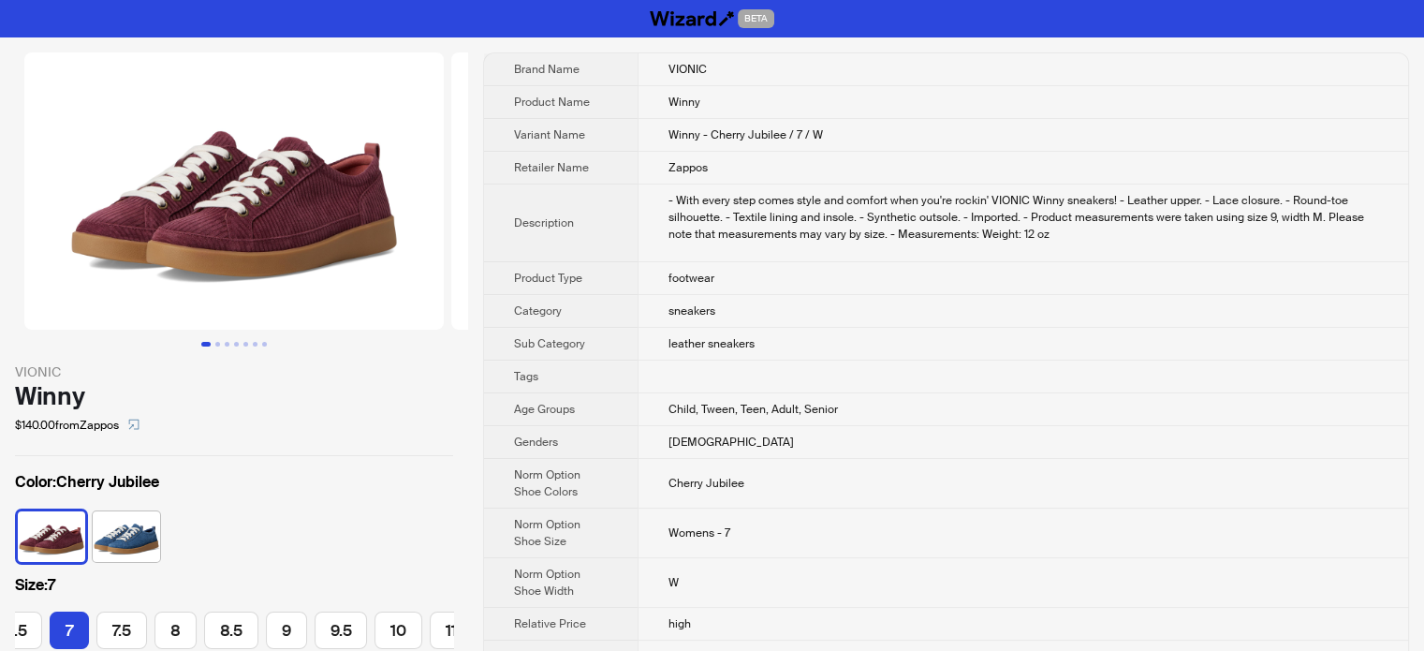
scroll to position [0, 79]
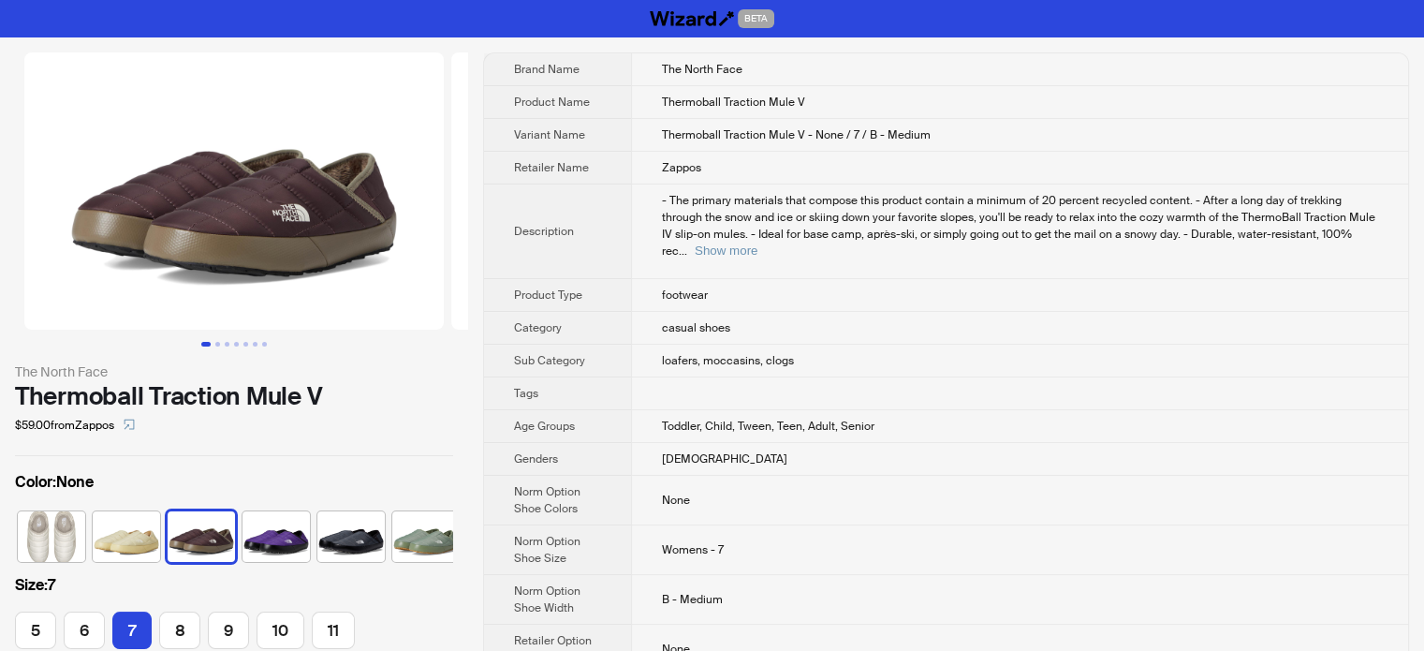
scroll to position [0, 11]
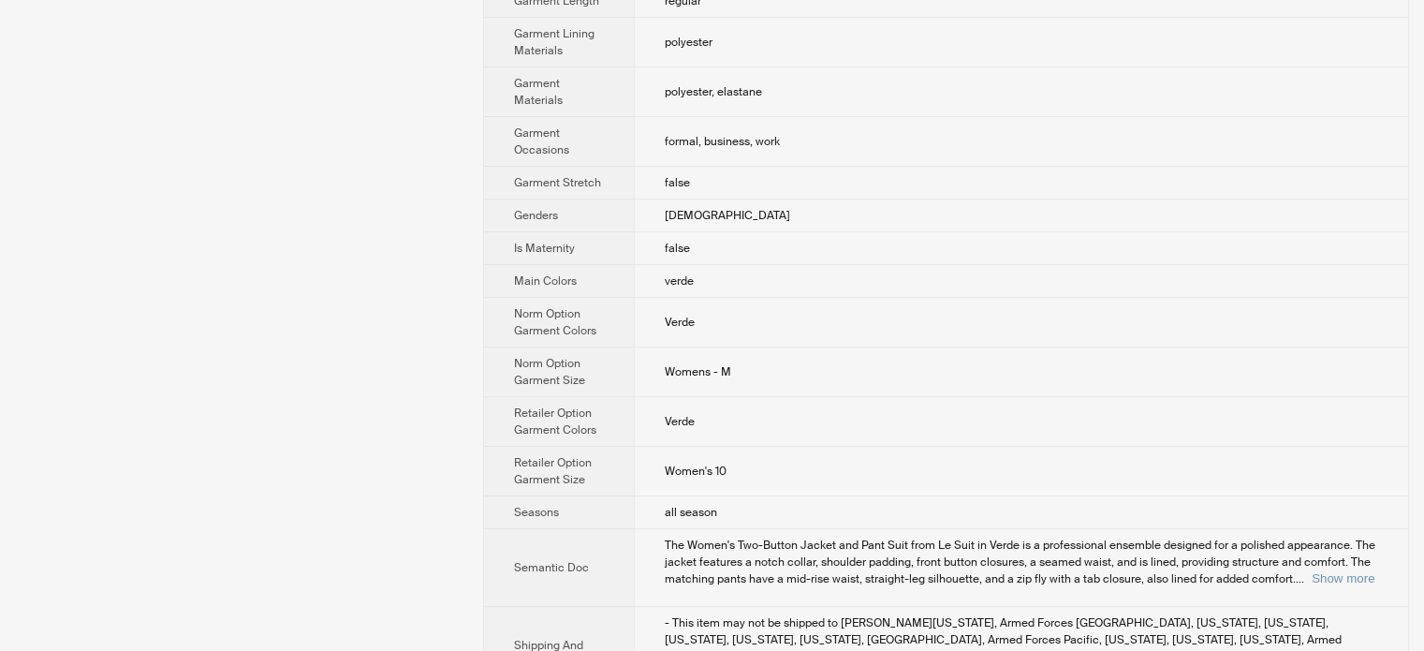
scroll to position [865, 0]
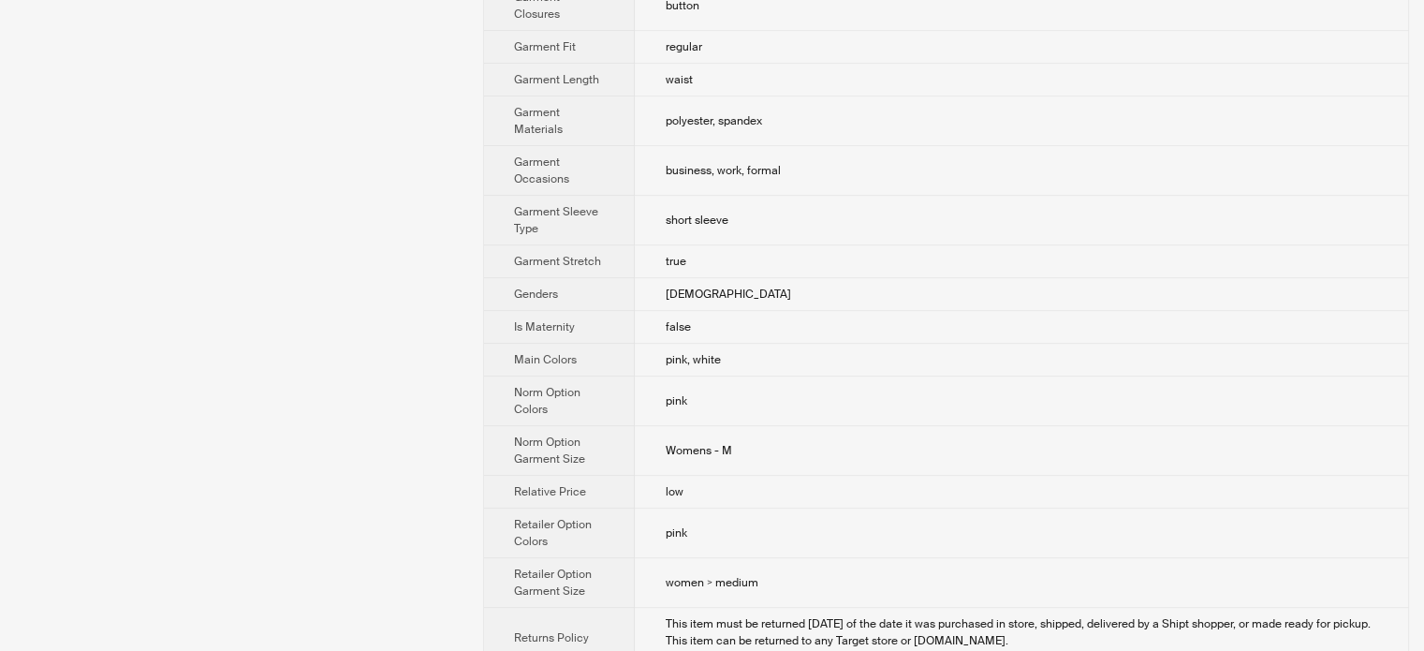
scroll to position [936, 0]
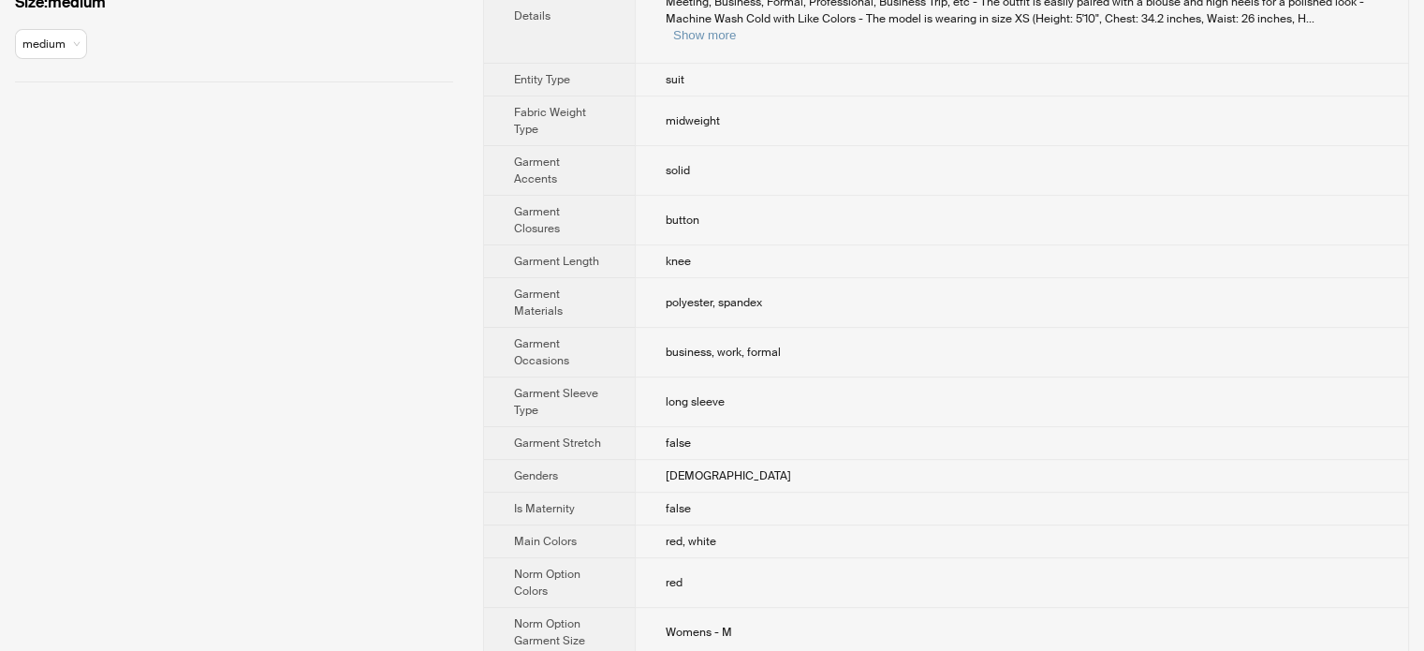
scroll to position [655, 0]
